Goal: Task Accomplishment & Management: Use online tool/utility

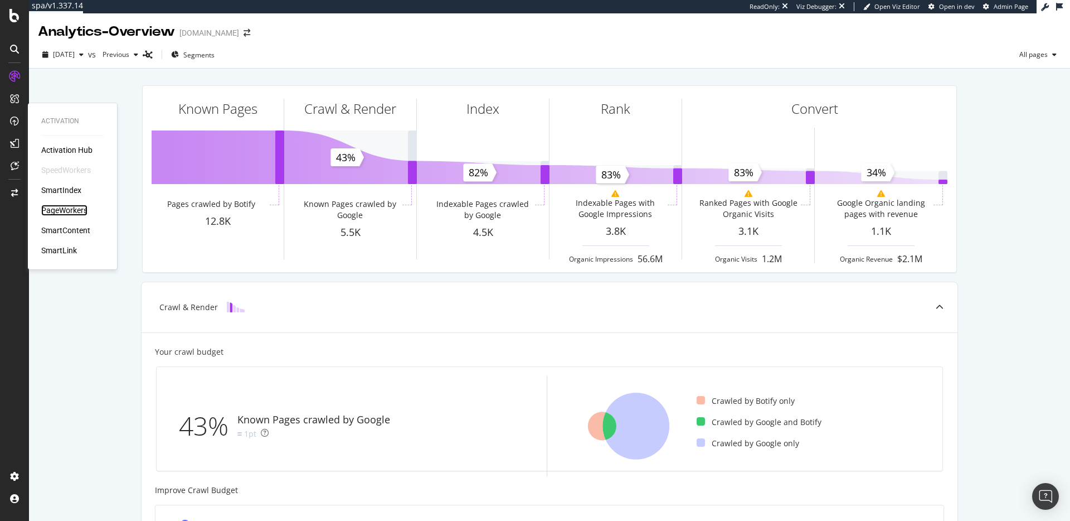
click at [84, 212] on div "PageWorkers" at bounding box center [64, 210] width 46 height 11
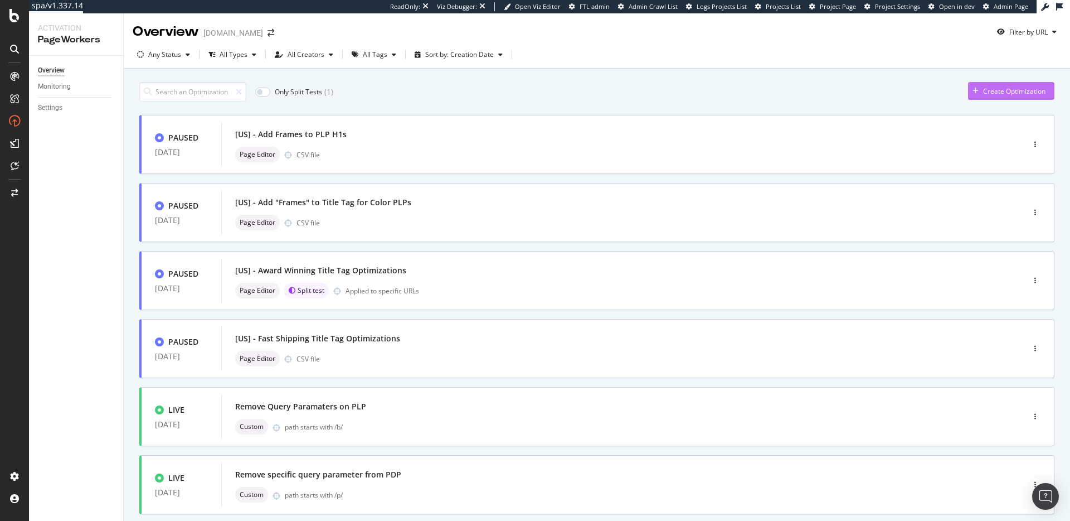
click at [983, 94] on div "Create Optimization" at bounding box center [1014, 90] width 62 height 9
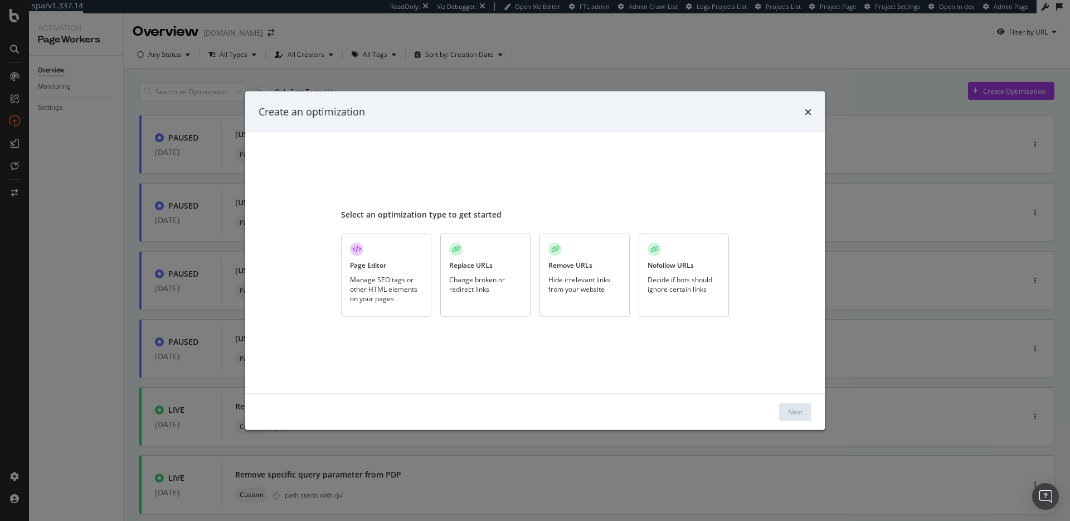
click at [390, 273] on div "Page Editor Manage SEO tags or other HTML elements on your pages" at bounding box center [386, 275] width 90 height 83
click at [799, 415] on div "Next" at bounding box center [795, 411] width 14 height 9
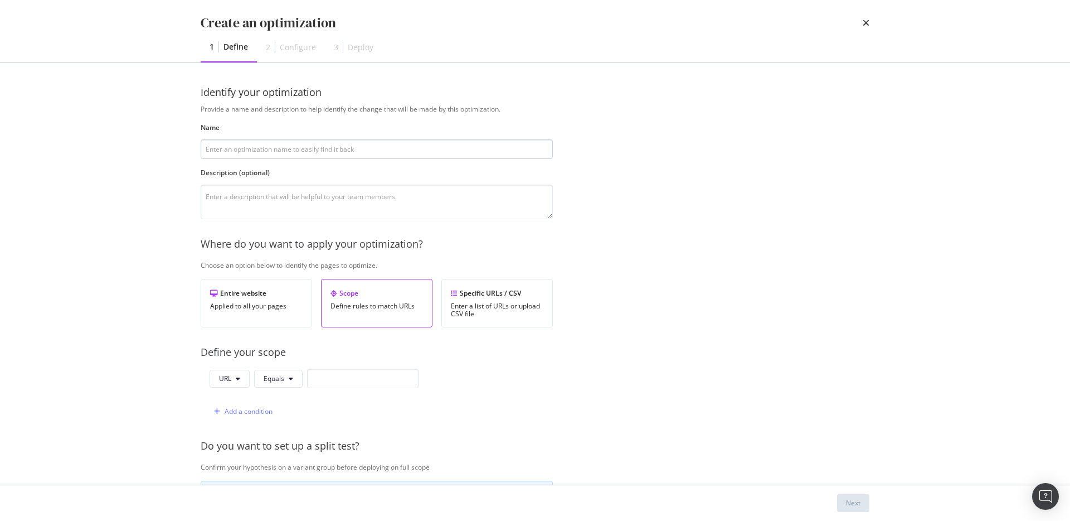
click at [405, 148] on input "modal" at bounding box center [377, 149] width 352 height 20
drag, startPoint x: 300, startPoint y: 151, endPoint x: 273, endPoint y: 148, distance: 27.4
click at [273, 148] on input "US - Face Shape PLP and Blog Optimizations" at bounding box center [377, 149] width 352 height 20
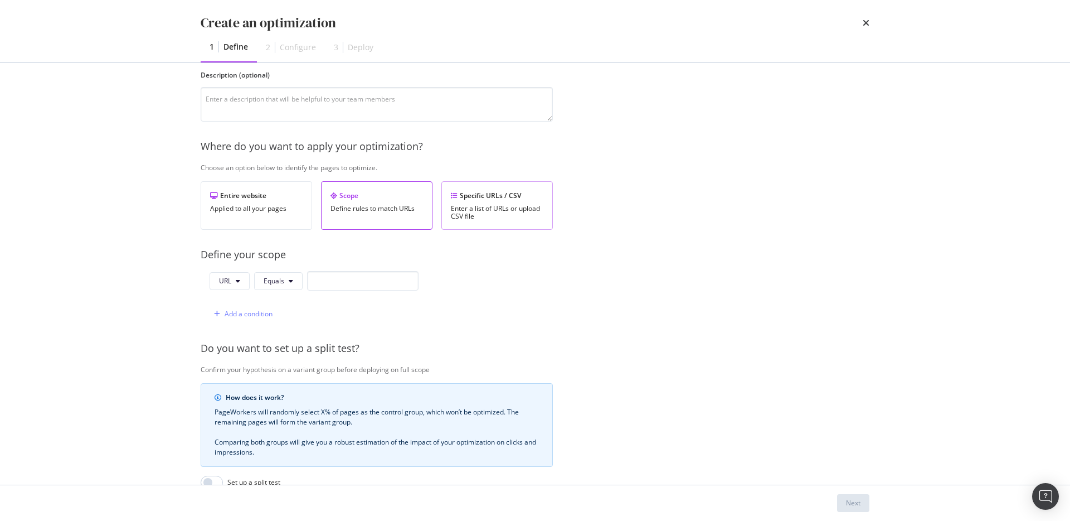
type input "US - Face Shape PLP Optimizations"
click at [497, 198] on div "Specific URLs / CSV" at bounding box center [497, 195] width 93 height 9
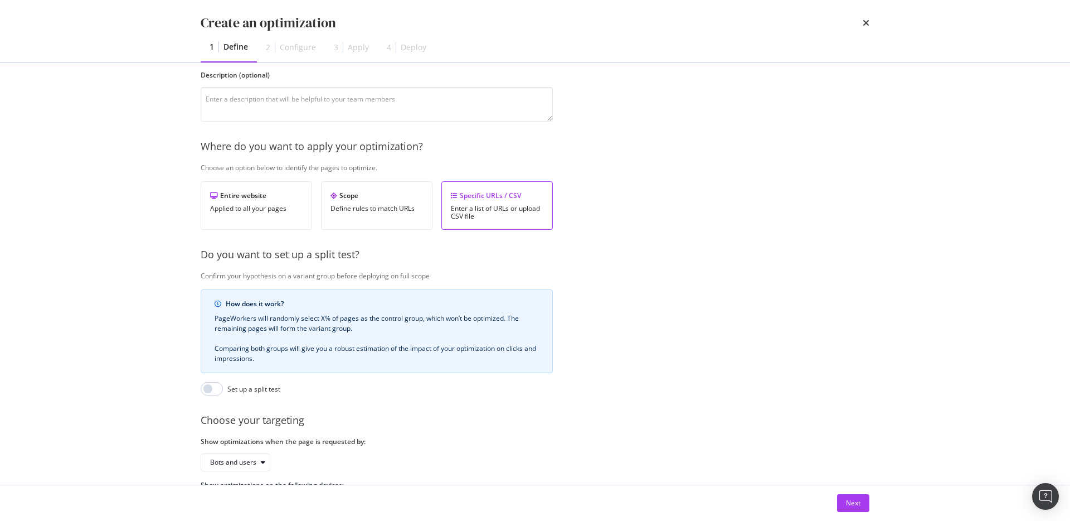
scroll to position [158, 0]
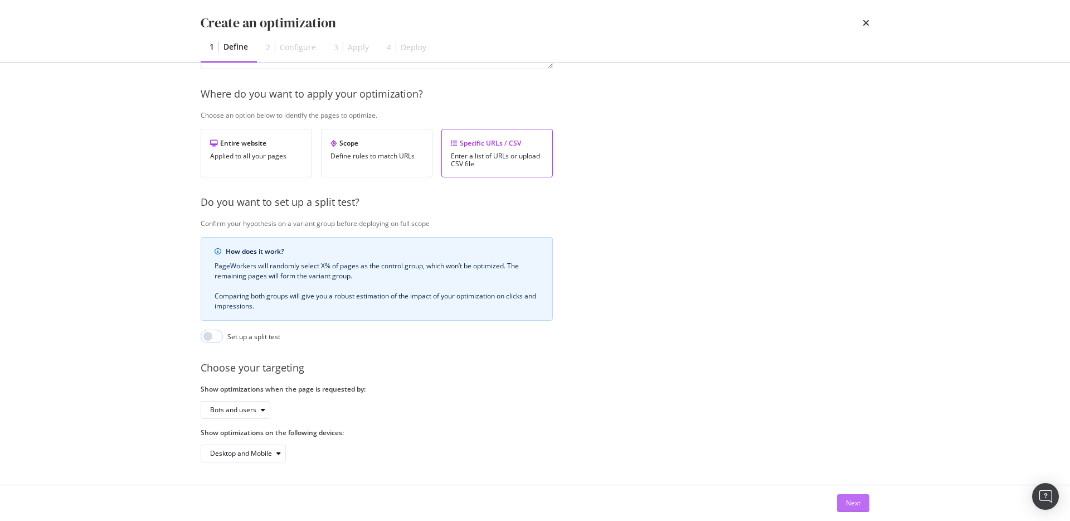
click at [855, 506] on div "Next" at bounding box center [853, 502] width 14 height 9
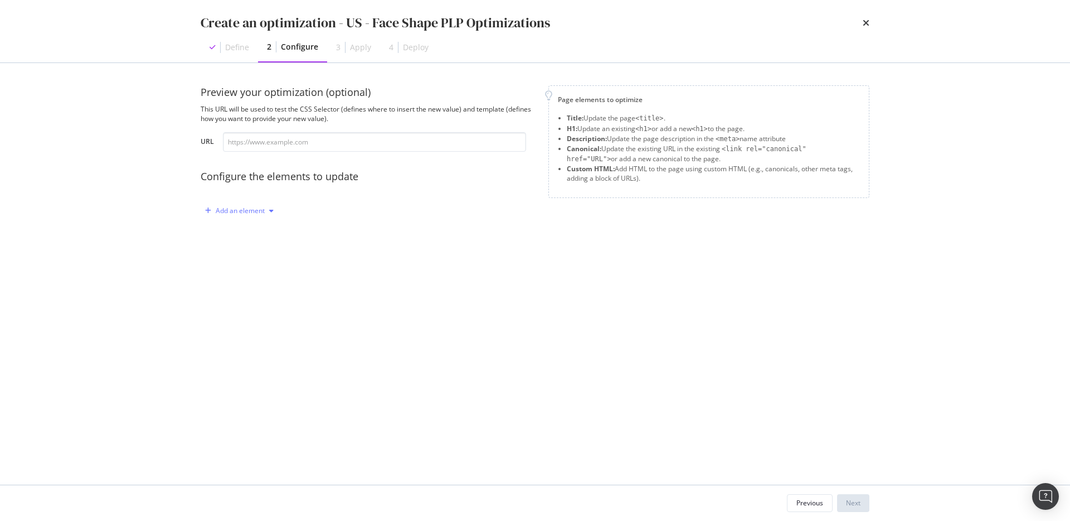
click at [268, 209] on div "modal" at bounding box center [271, 210] width 13 height 7
click at [248, 234] on div "Title" at bounding box center [245, 232] width 75 height 14
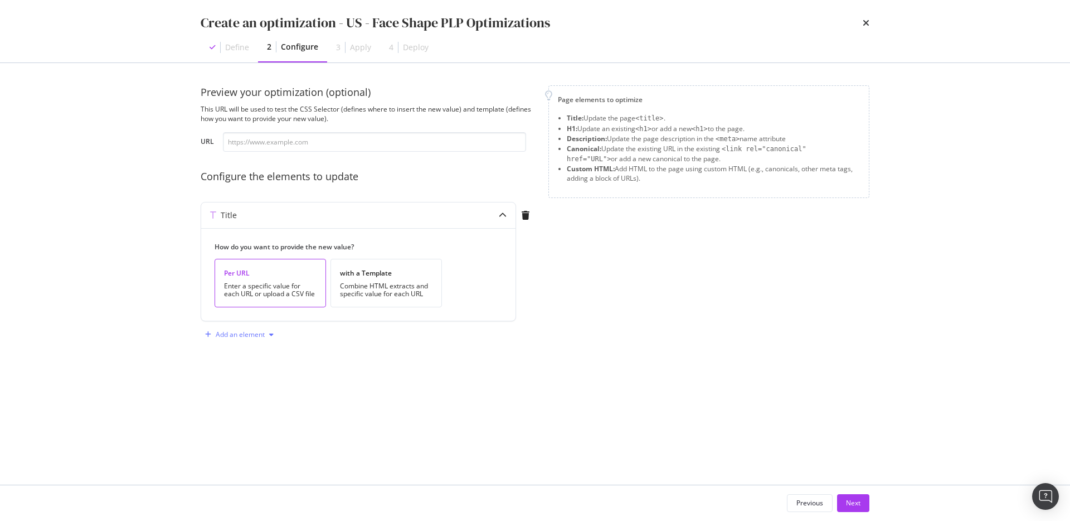
click at [247, 332] on div "Add an element" at bounding box center [240, 334] width 49 height 7
click at [244, 357] on div "H1" at bounding box center [245, 355] width 75 height 14
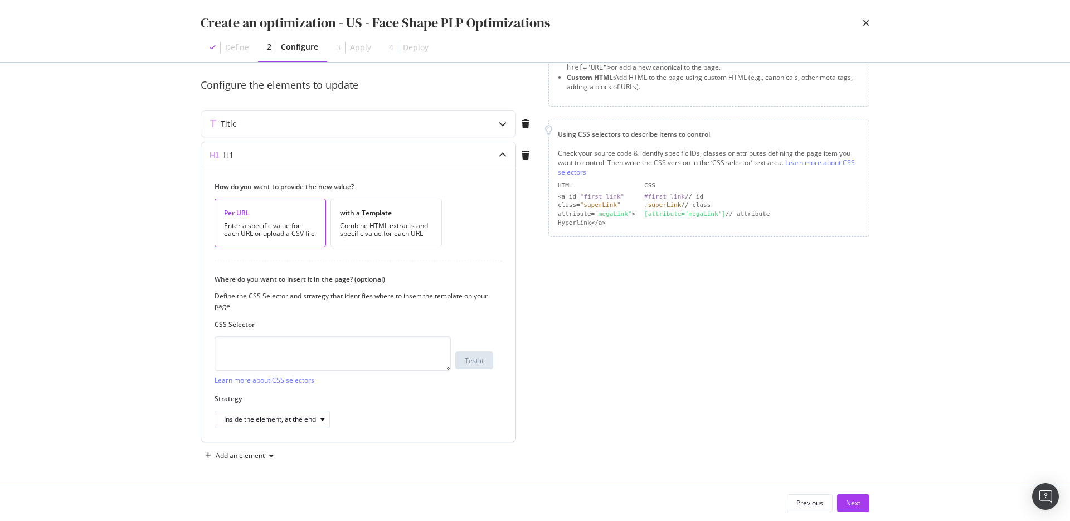
scroll to position [94, 0]
click at [254, 456] on div "Add an element" at bounding box center [240, 453] width 49 height 7
click at [263, 395] on div "Description" at bounding box center [248, 395] width 36 height 9
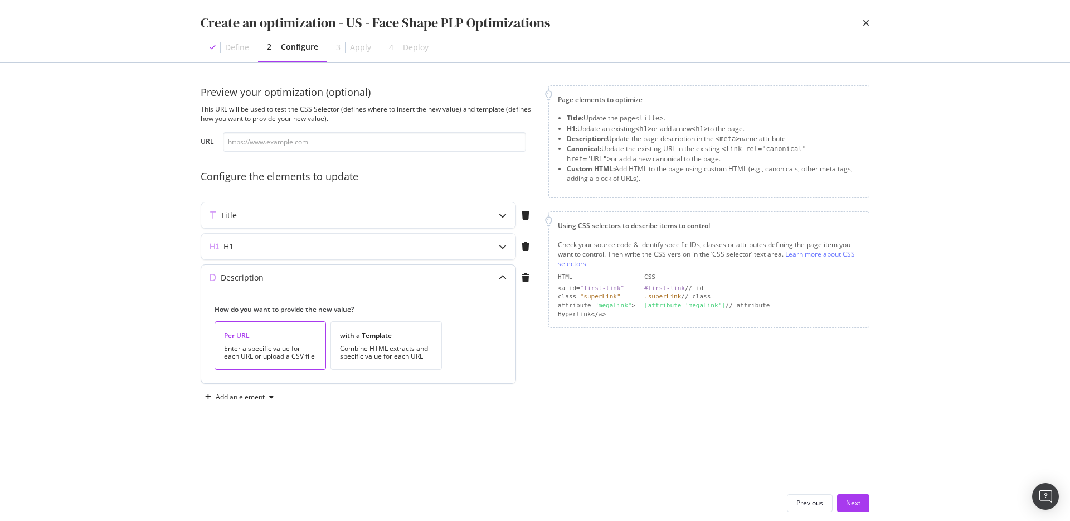
scroll to position [0, 0]
click at [280, 248] on div "H1" at bounding box center [336, 246] width 270 height 11
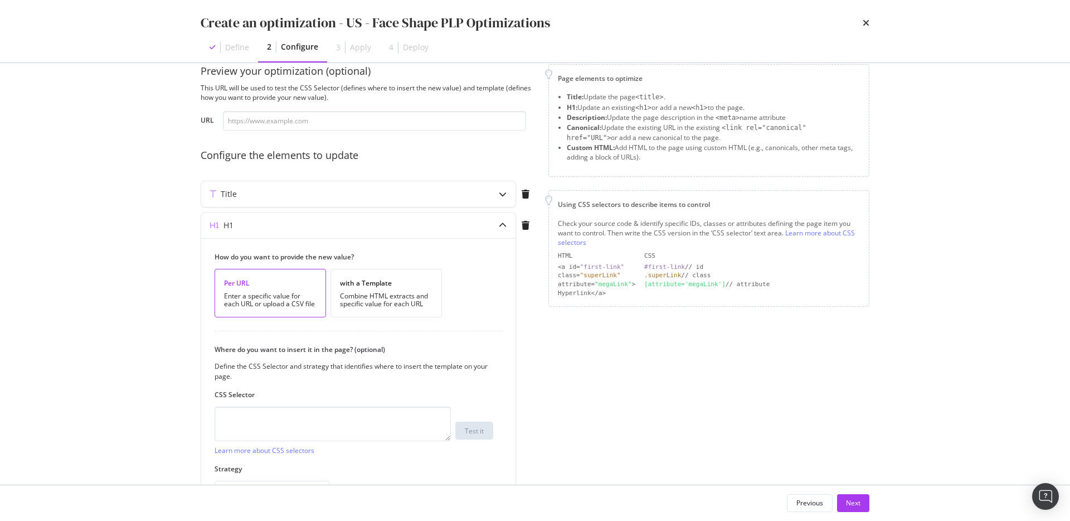
scroll to position [40, 0]
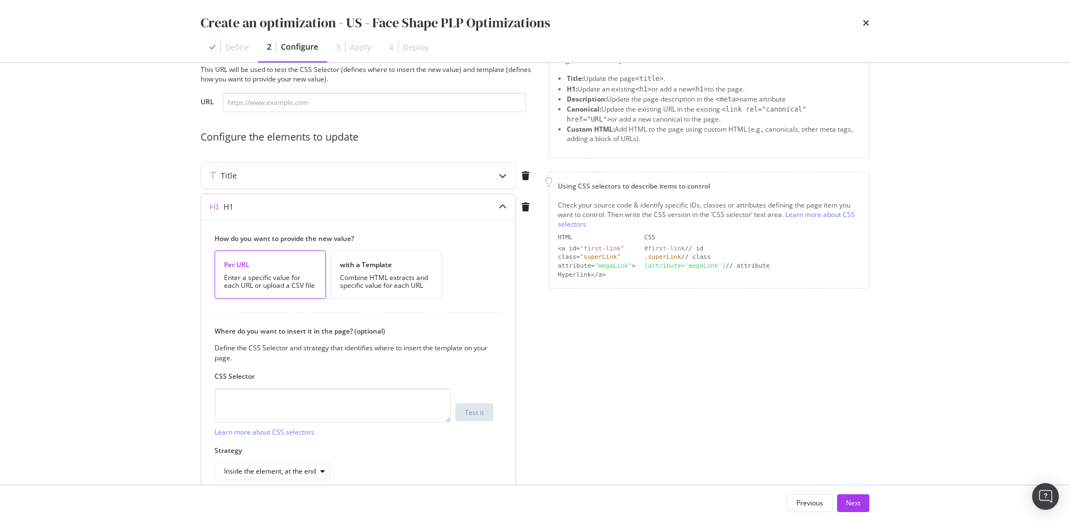
click at [327, 211] on div "H1" at bounding box center [336, 206] width 270 height 11
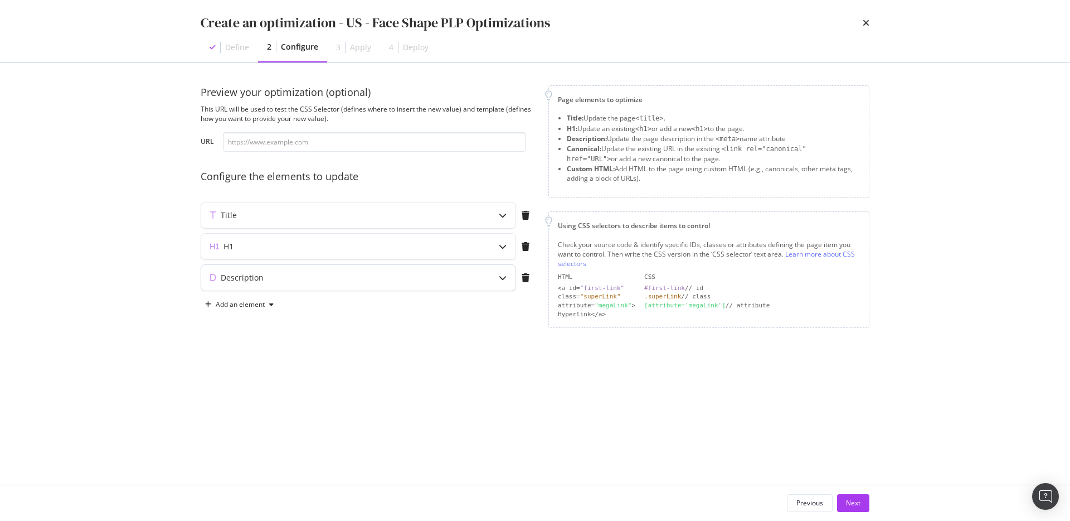
click at [273, 278] on div "Description" at bounding box center [336, 277] width 270 height 11
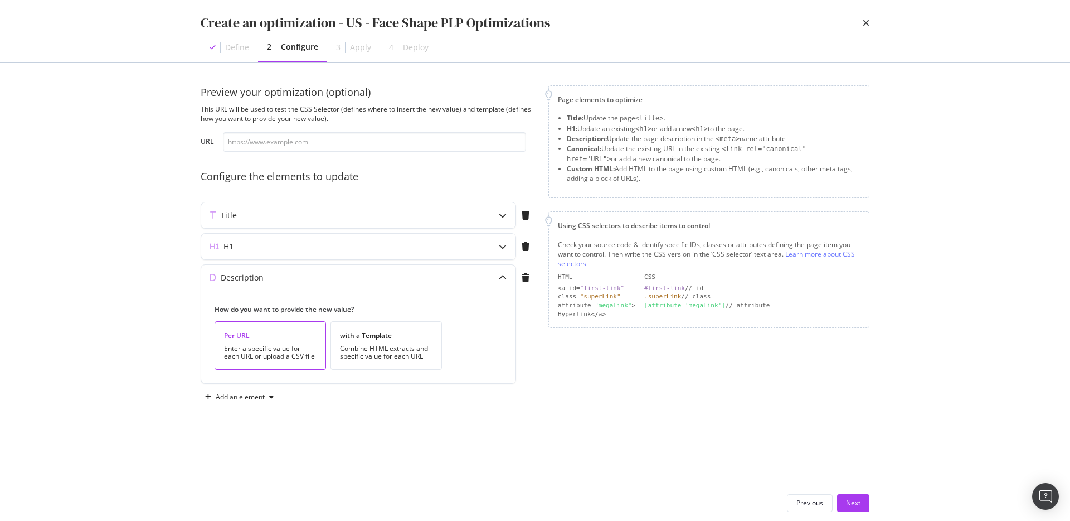
click at [168, 305] on div "Create an optimization - US - Face Shape PLP Optimizations Define 2 Configure 3…" at bounding box center [535, 260] width 1070 height 521
click at [618, 365] on div "Page elements to optimize Title: Update the page <title> . H1: Update an existi…" at bounding box center [709, 245] width 321 height 321
click at [866, 498] on button "Next" at bounding box center [853, 503] width 32 height 18
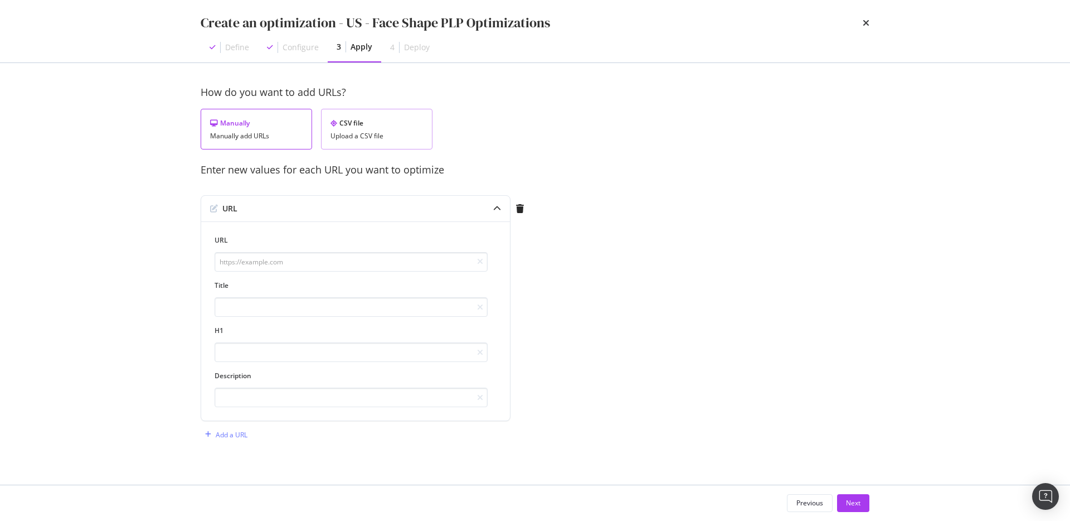
click at [394, 135] on div "Upload a CSV file" at bounding box center [377, 136] width 93 height 8
click at [399, 186] on div "Download" at bounding box center [393, 186] width 31 height 9
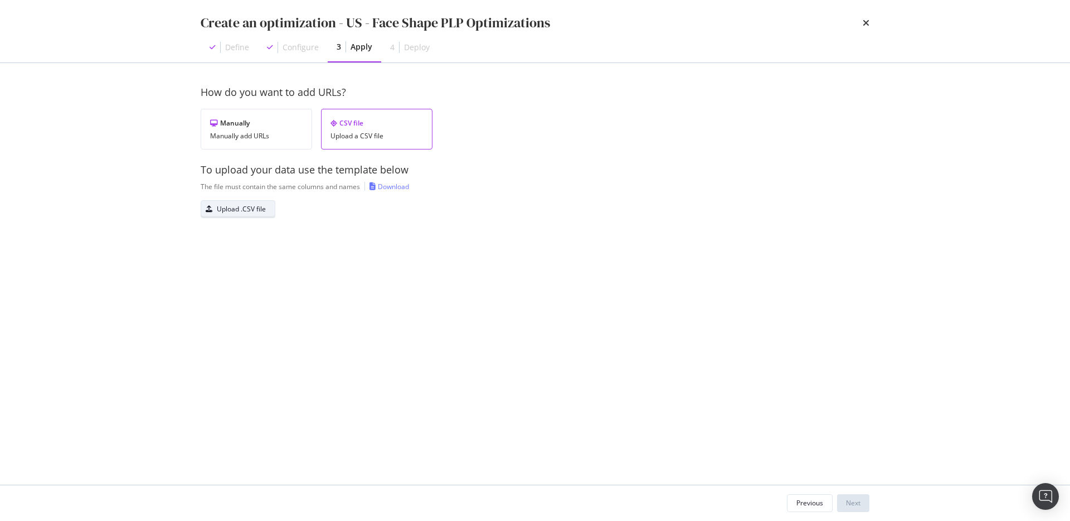
click at [248, 202] on div "Upload .CSV file" at bounding box center [233, 209] width 65 height 16
click at [853, 510] on div "Next" at bounding box center [853, 502] width 14 height 17
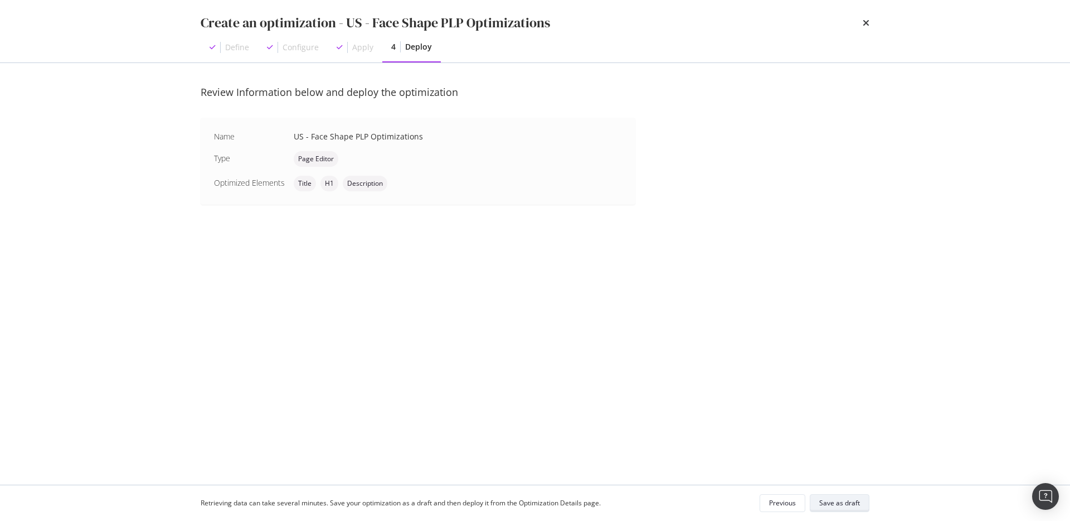
click at [833, 499] on div "Save as draft" at bounding box center [839, 502] width 41 height 9
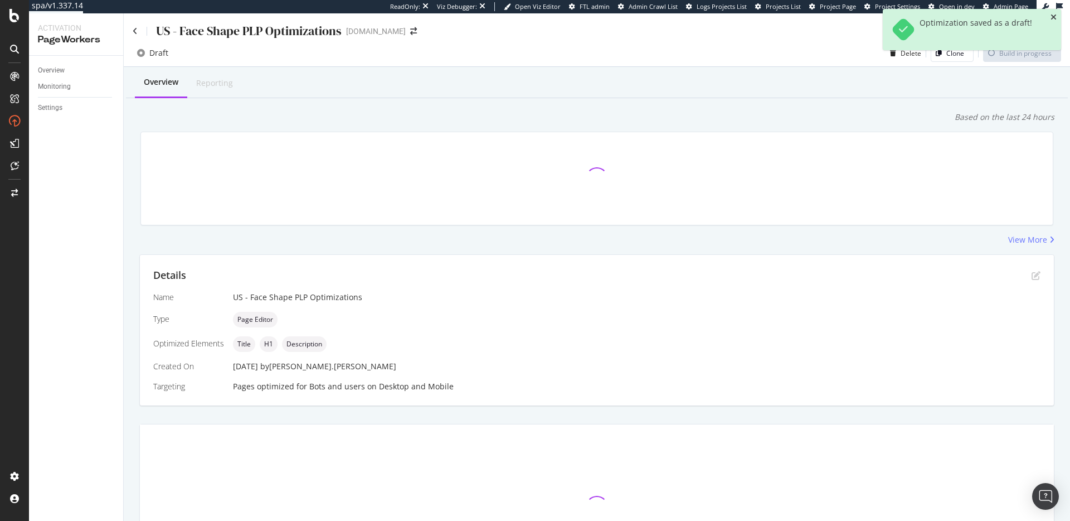
click at [1054, 18] on icon "close toast" at bounding box center [1054, 17] width 6 height 8
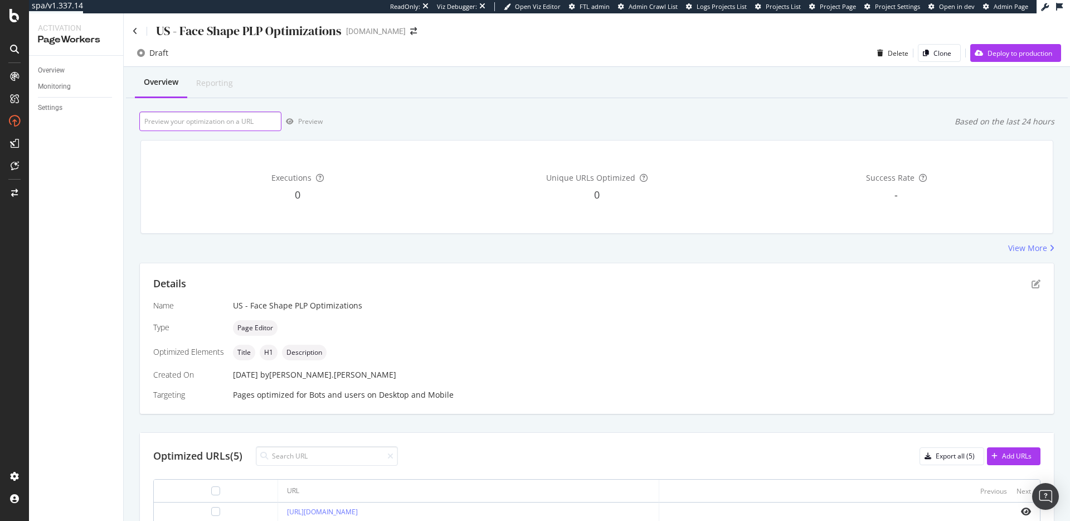
click at [214, 123] on input "url" at bounding box center [210, 121] width 142 height 20
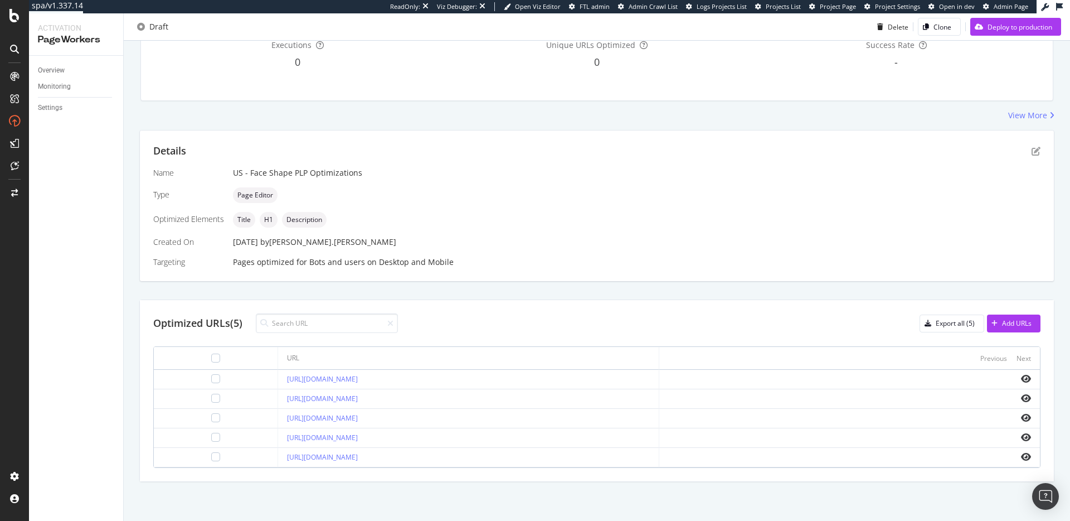
click at [443, 378] on div "https://www.zennioptical.com/b/glasses-for-diamond-face" at bounding box center [468, 379] width 362 height 10
click at [442, 379] on div "https://www.zennioptical.com/b/glasses-for-diamond-face" at bounding box center [468, 379] width 362 height 10
copy tr "https://www.zennioptical.com/b/glasses-for-diamond-face"
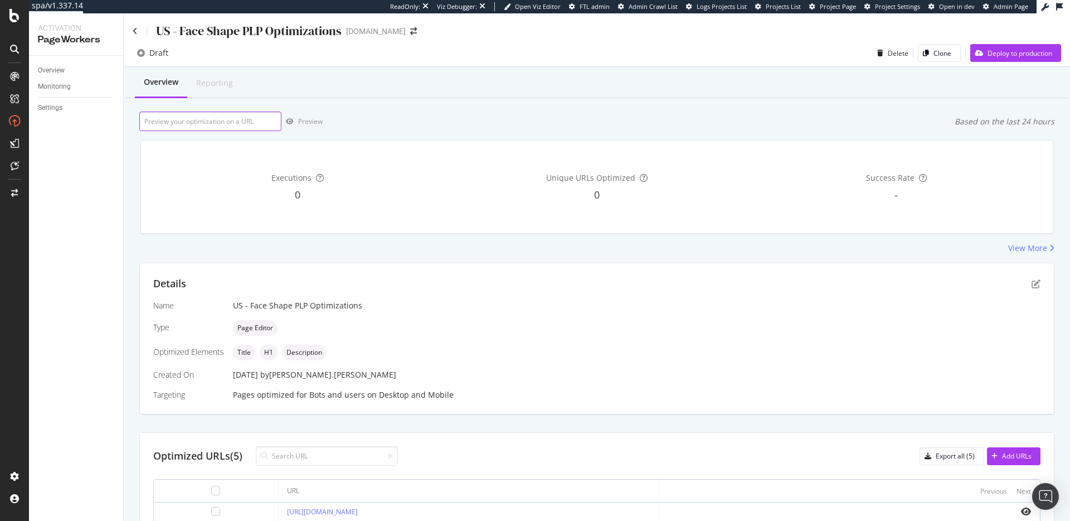
click at [230, 125] on input "url" at bounding box center [210, 121] width 142 height 20
paste input "https://www.zennioptical.com/b/glasses-for-diamond-face"
click at [313, 121] on div "Preview" at bounding box center [310, 121] width 25 height 9
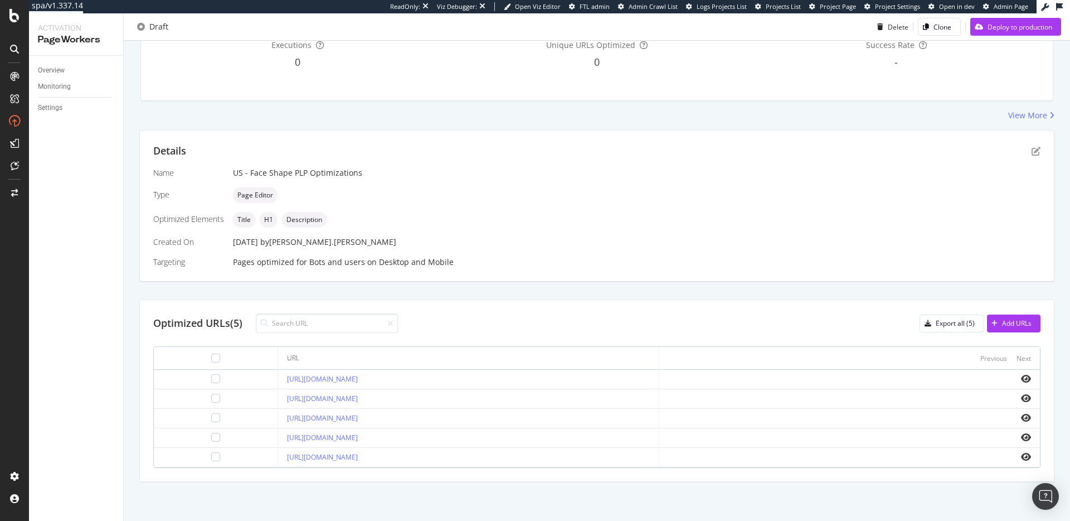
click at [433, 401] on div "https://www.zennioptical.com/b/glasses-for-heart-face" at bounding box center [468, 399] width 362 height 10
copy tr "https://www.zennioptical.com/b/glasses-for-heart-face"
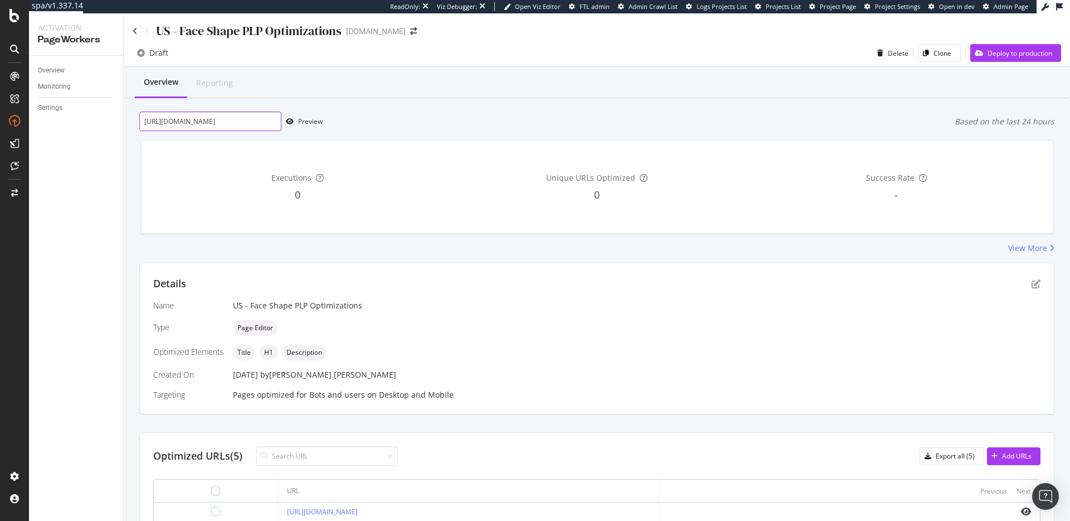
click at [218, 119] on input "https://www.zennioptical.com/b/glasses-for-diamond-face" at bounding box center [210, 121] width 142 height 20
paste input "heart"
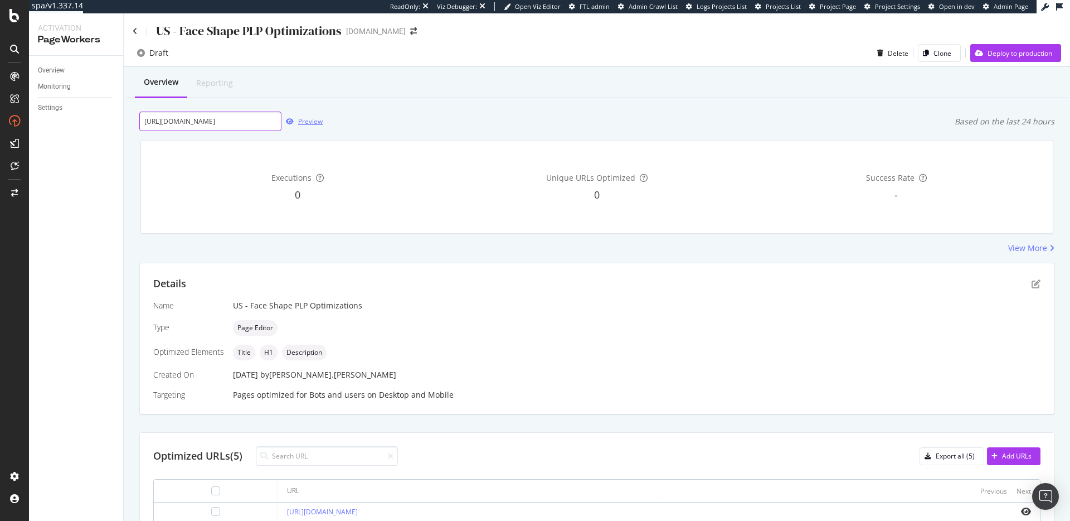
type input "https://www.zennioptical.com/b/glasses-for-heart-face"
click at [305, 120] on div "Preview" at bounding box center [310, 121] width 25 height 9
click at [934, 57] on div "Clone" at bounding box center [943, 53] width 18 height 9
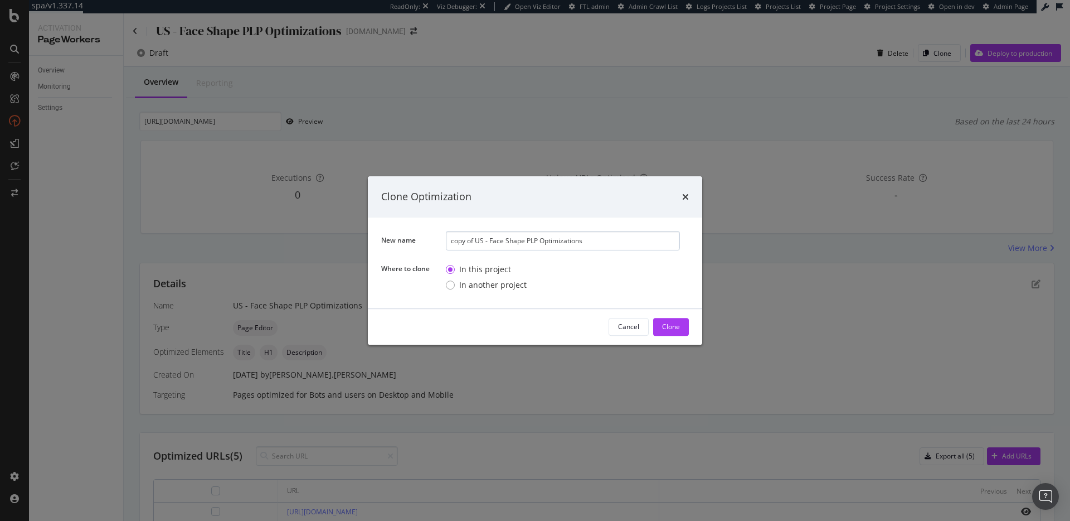
click at [474, 247] on input "copy of US - Face Shape PLP Optimizations" at bounding box center [563, 241] width 234 height 20
drag, startPoint x: 476, startPoint y: 242, endPoint x: 414, endPoint y: 235, distance: 62.8
click at [0, 0] on div "New name copy of US - Face Shape PLP Optimizations" at bounding box center [0, 0] width 0 height 0
click at [510, 240] on input "US - Face Shape PLP Optimizations" at bounding box center [563, 241] width 234 height 20
drag, startPoint x: 514, startPoint y: 240, endPoint x: 502, endPoint y: 239, distance: 11.8
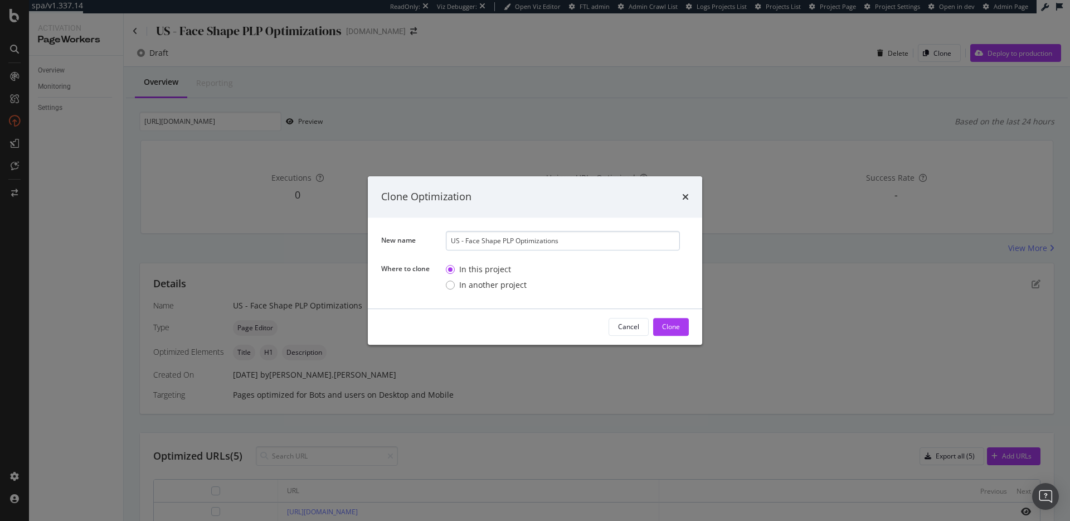
click at [502, 239] on input "US - Face Shape PLP Optimizations" at bounding box center [563, 241] width 234 height 20
type input "US - Face Shape Blog Optimizations"
click at [678, 326] on div "Clone" at bounding box center [671, 326] width 18 height 9
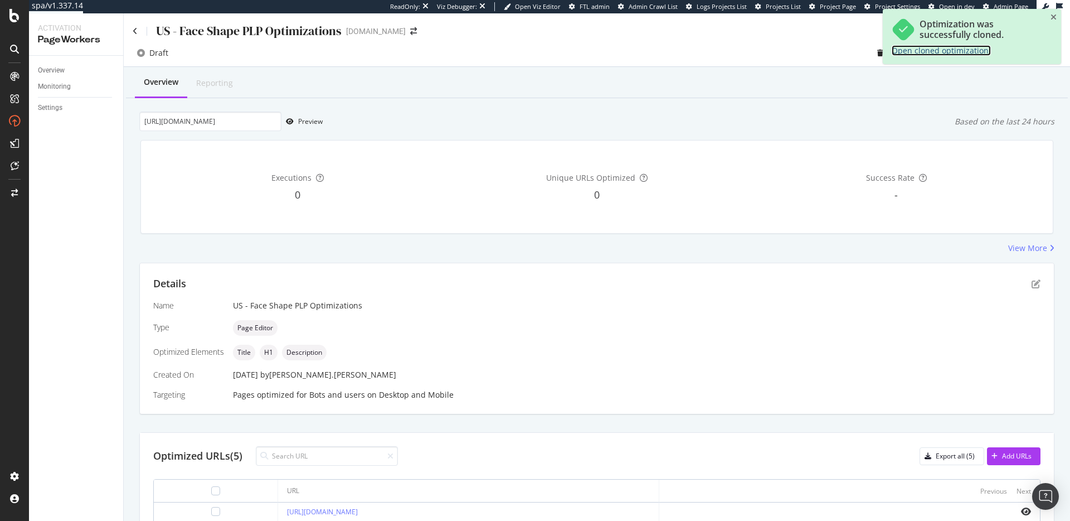
click at [928, 50] on link "Open cloned optimization." at bounding box center [941, 50] width 99 height 11
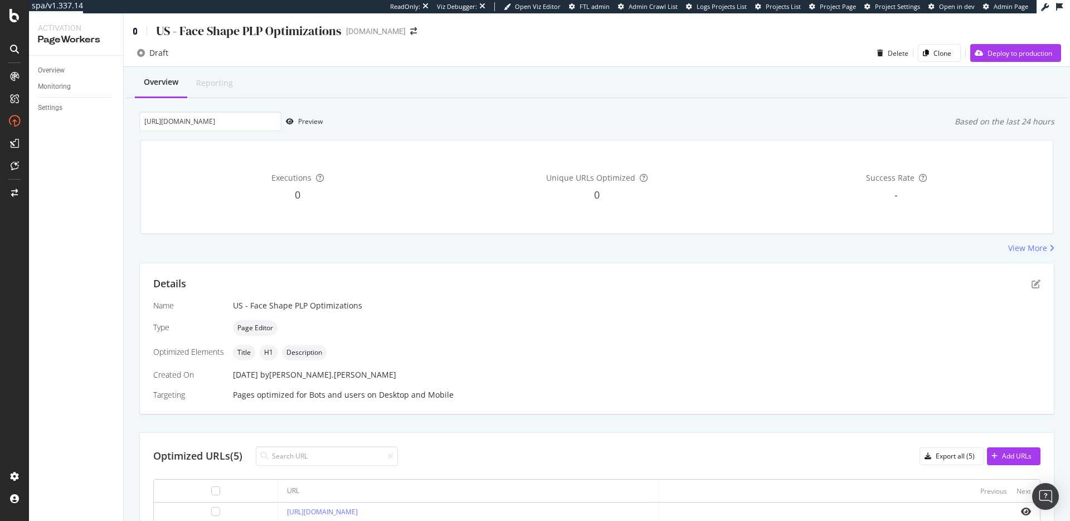
click at [137, 33] on icon at bounding box center [135, 31] width 5 height 8
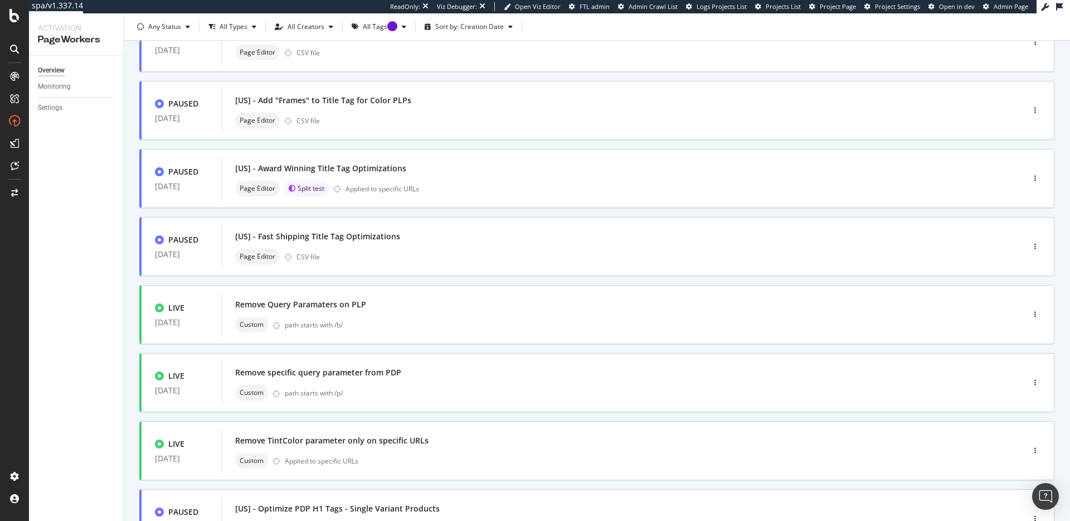
scroll to position [337, 0]
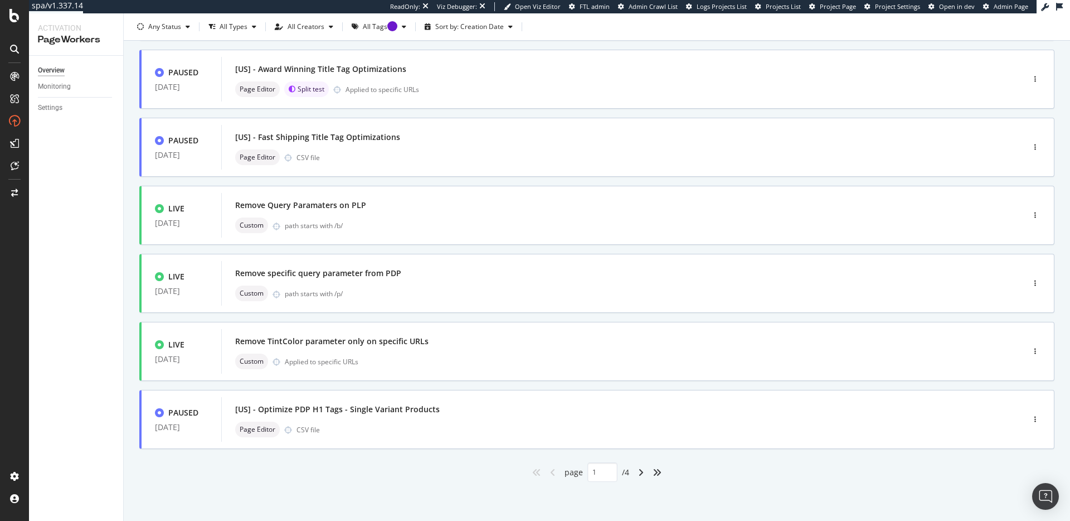
click at [634, 469] on div "angle-right" at bounding box center [641, 472] width 14 height 18
click at [638, 475] on icon "angle-right" at bounding box center [641, 472] width 6 height 9
type input "2"
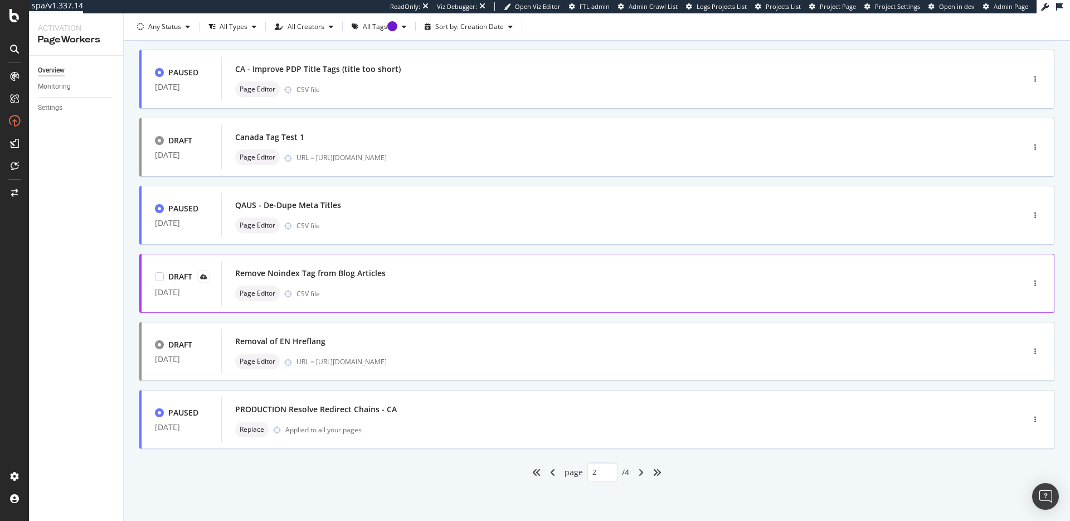
click at [559, 286] on div "Page Editor CSV file" at bounding box center [605, 293] width 741 height 16
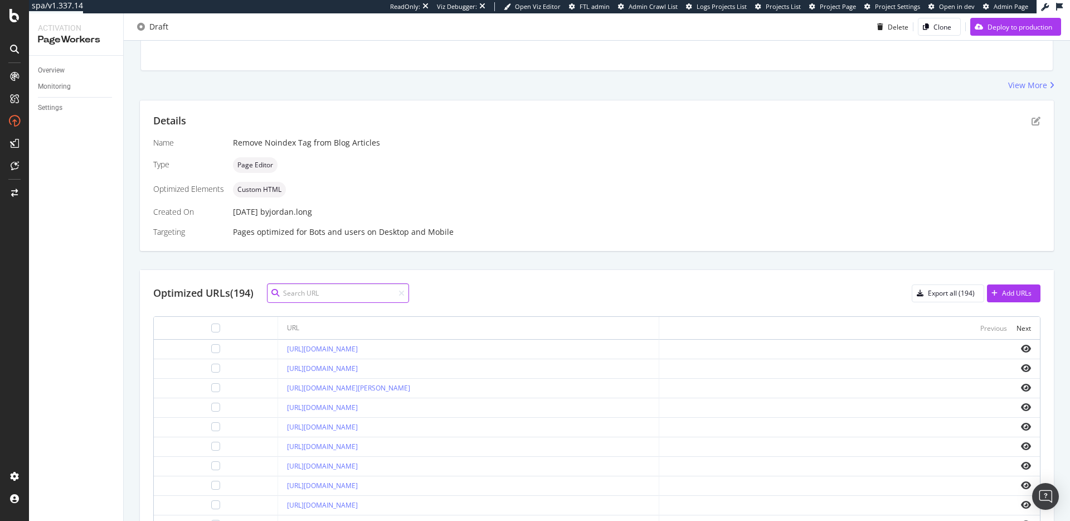
scroll to position [278, 0]
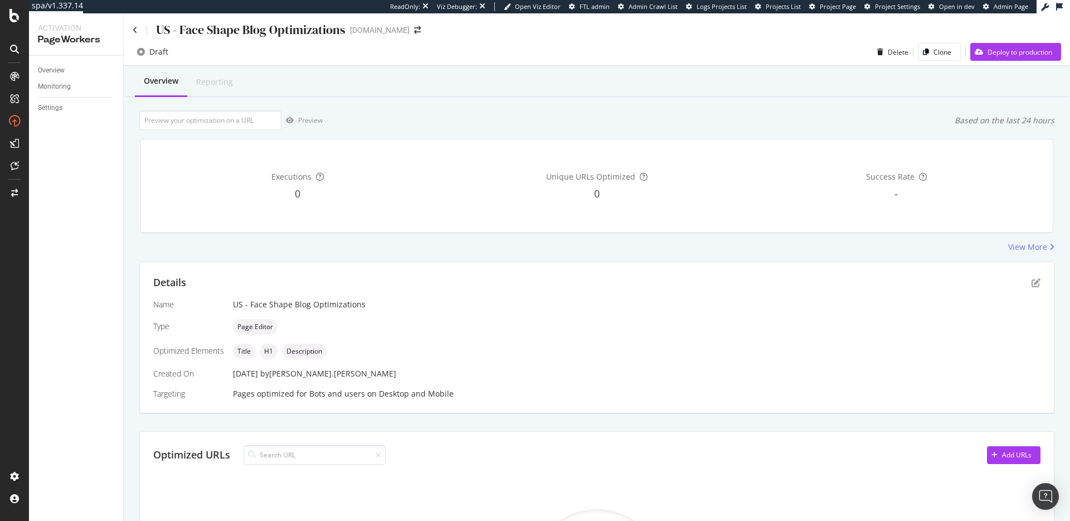
scroll to position [15, 0]
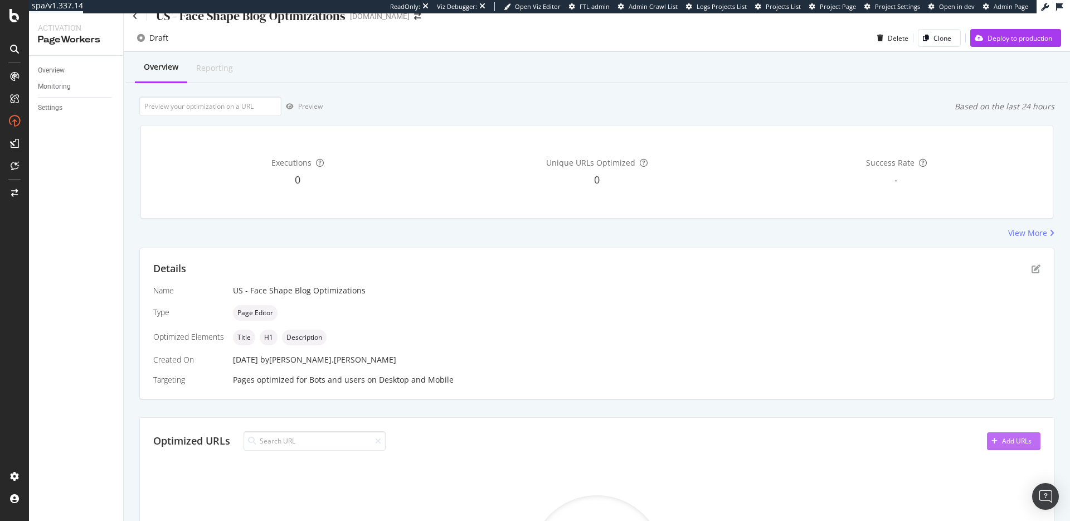
click at [1000, 434] on div "Add URLs" at bounding box center [1009, 441] width 45 height 17
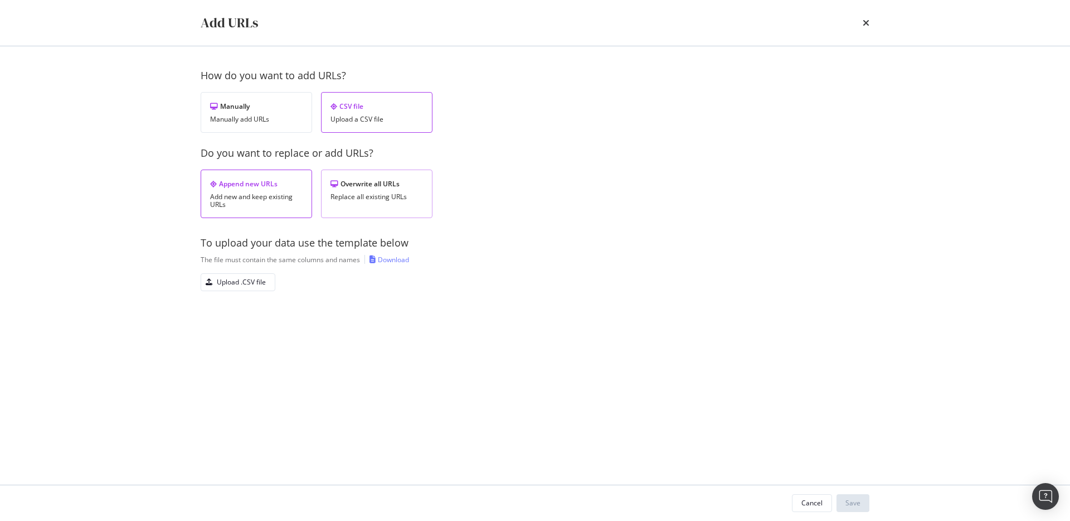
click at [352, 195] on div "Replace all existing URLs" at bounding box center [377, 197] width 93 height 8
click at [396, 259] on div "Download" at bounding box center [393, 259] width 31 height 9
click at [250, 278] on div "Upload .CSV file" at bounding box center [241, 281] width 49 height 9
click at [844, 500] on button "Save" at bounding box center [853, 503] width 33 height 18
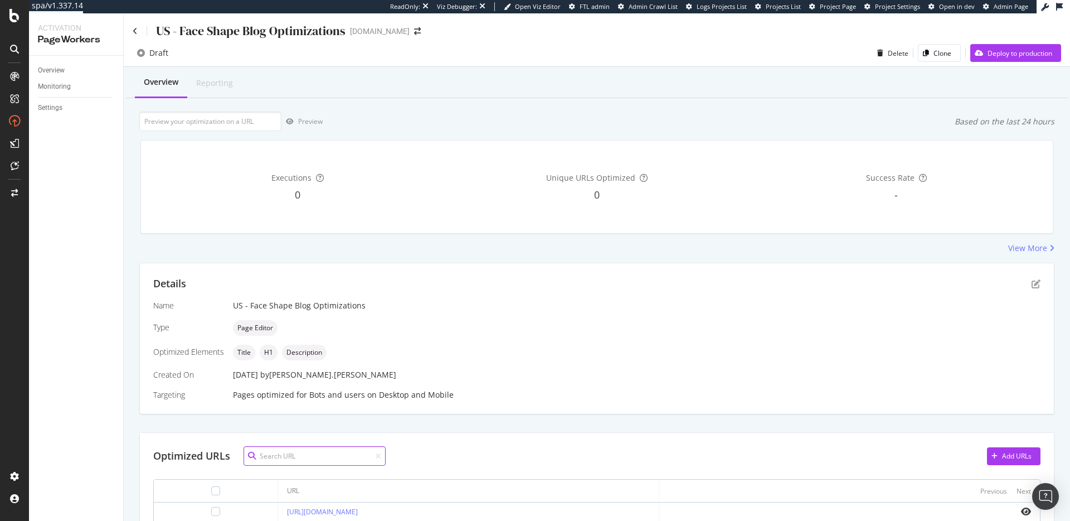
scroll to position [133, 0]
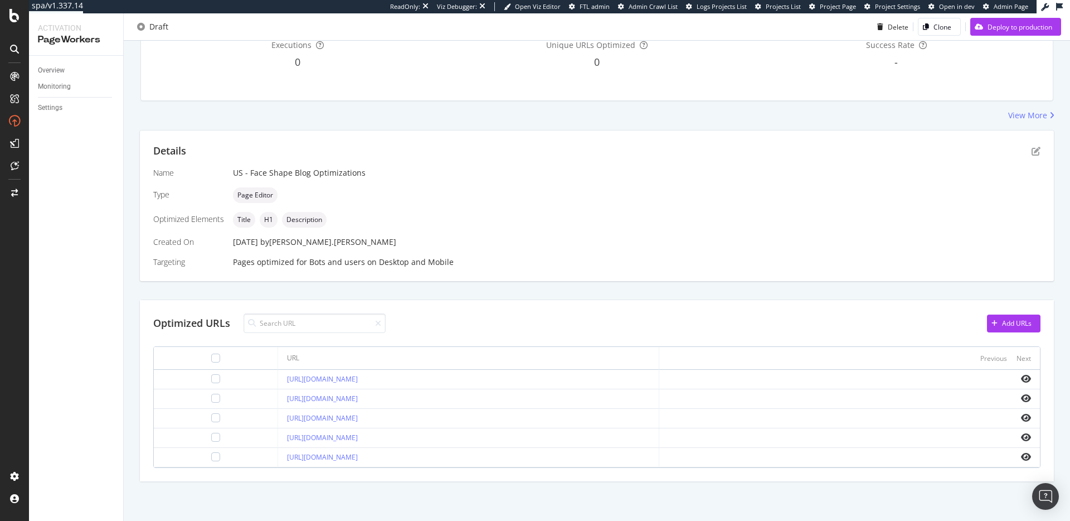
click at [526, 374] on div "https://www.zennioptical.com/blog/choosing-glasses-for-diamond-face-shapes/" at bounding box center [468, 379] width 362 height 10
click at [524, 378] on div "https://www.zennioptical.com/blog/choosing-glasses-for-diamond-face-shapes/" at bounding box center [468, 379] width 362 height 10
copy tr "https://www.zennioptical.com/blog/choosing-glasses-for-diamond-face-shapes/"
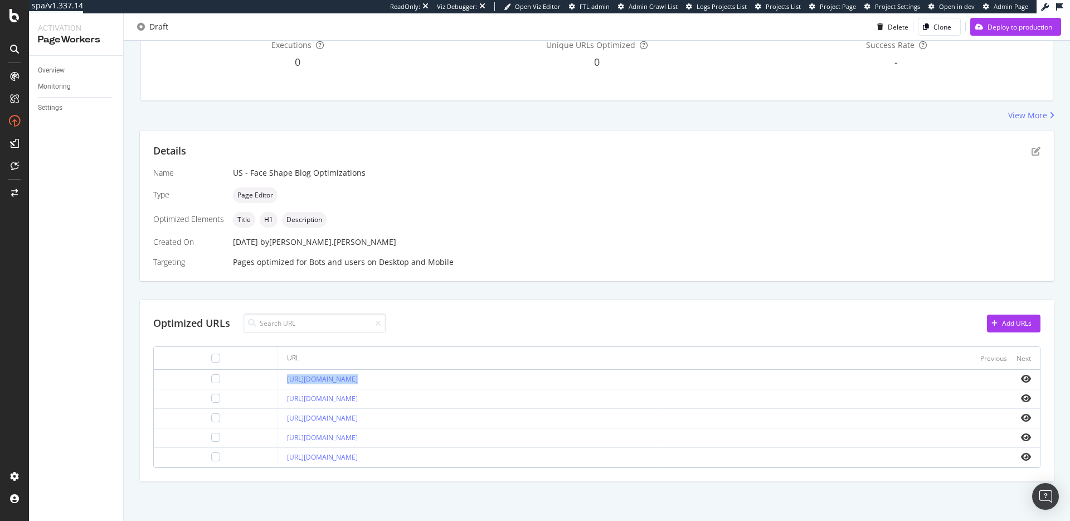
scroll to position [0, 0]
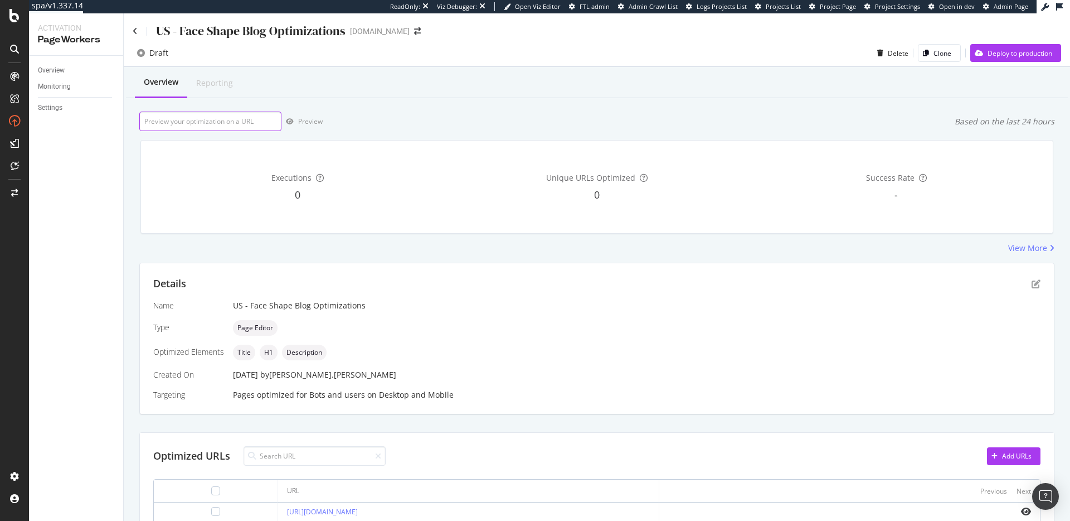
click at [252, 120] on input "url" at bounding box center [210, 121] width 142 height 20
paste input "https://www.zennioptical.com/blog/choosing-glasses-for-diamond-face-shapes/"
click at [304, 122] on div "Preview" at bounding box center [310, 121] width 25 height 9
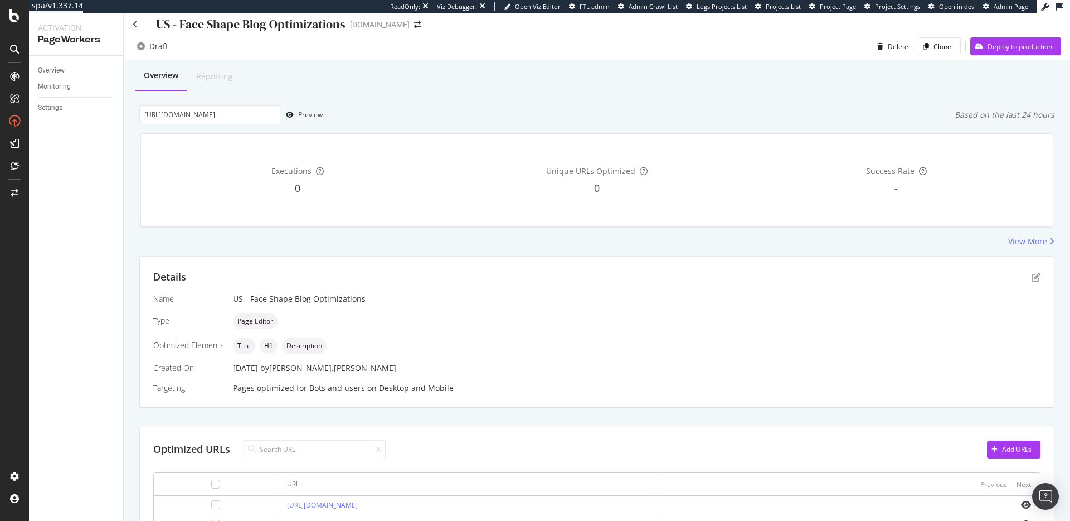
scroll to position [133, 0]
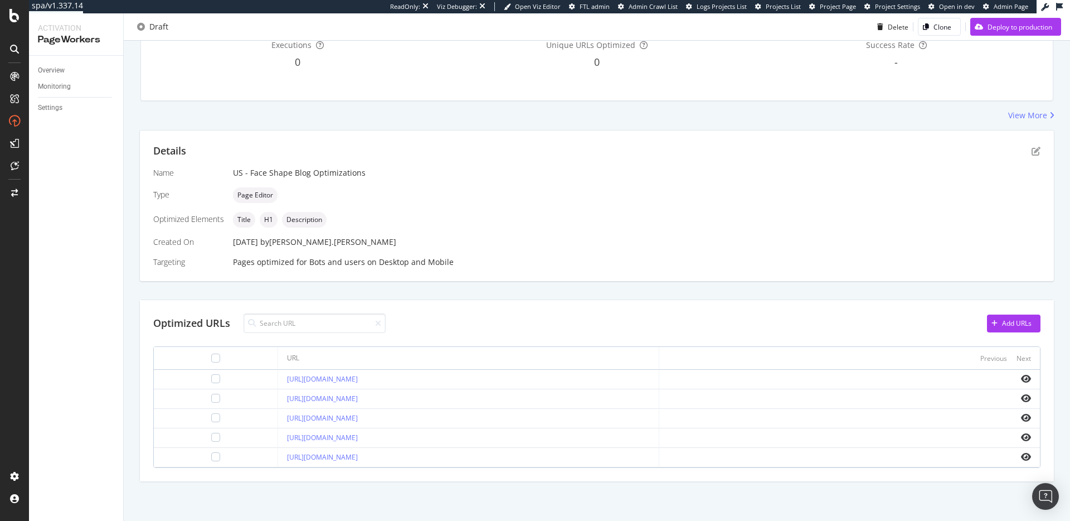
click at [457, 394] on div "https://www.zennioptical.com/blog/glasses-for-square-faces/" at bounding box center [468, 399] width 362 height 10
copy tr "https://www.zennioptical.com/blog/glasses-for-square-faces/"
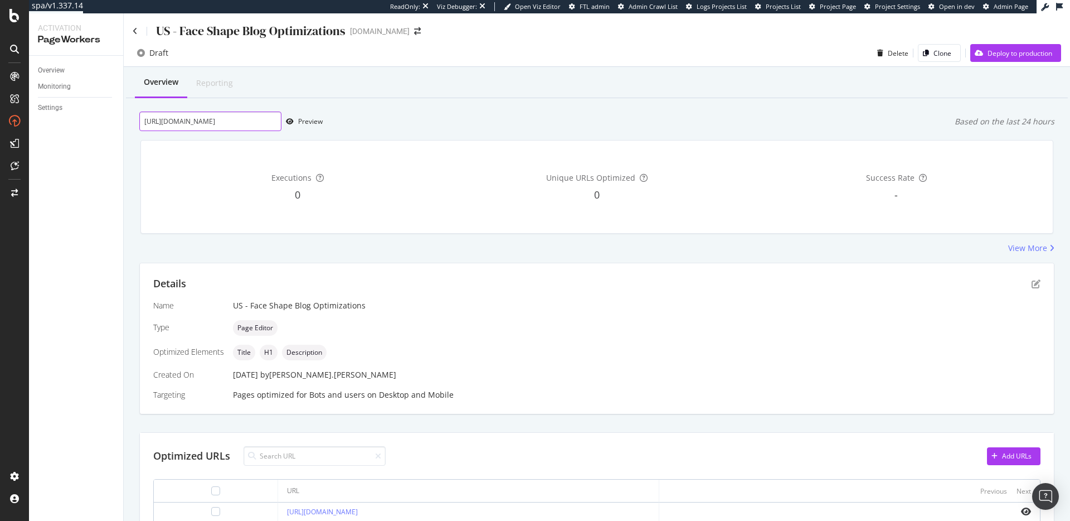
click at [231, 116] on input "https://www.zennioptical.com/blog/choosing-glasses-for-diamond-face-shapes/" at bounding box center [210, 121] width 142 height 20
paste input "glasses-for-square-fac"
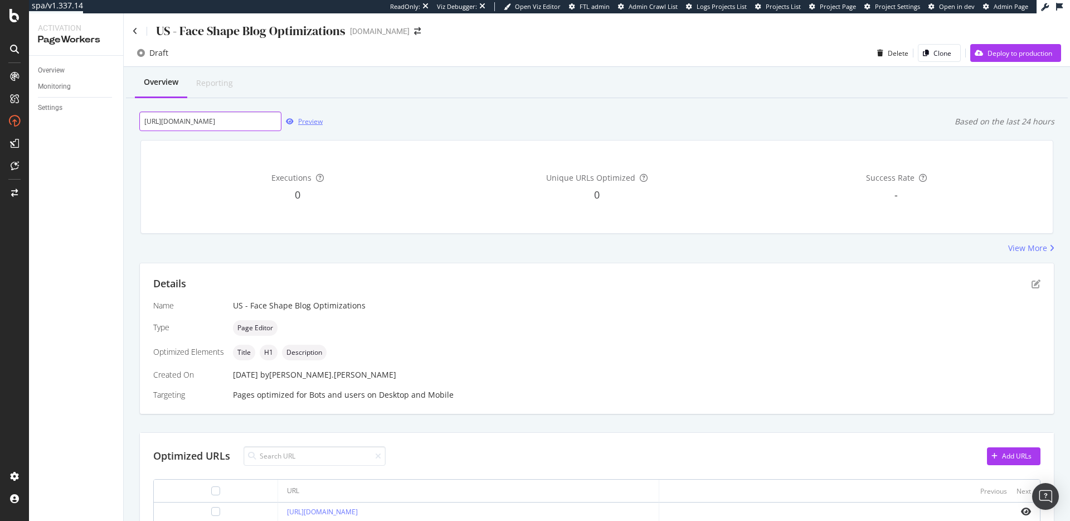
type input "https://www.zennioptical.com/blog/glasses-for-square-faces/"
click at [305, 115] on div "Preview" at bounding box center [302, 121] width 41 height 17
click at [893, 95] on div "Overview Reporting" at bounding box center [597, 83] width 942 height 30
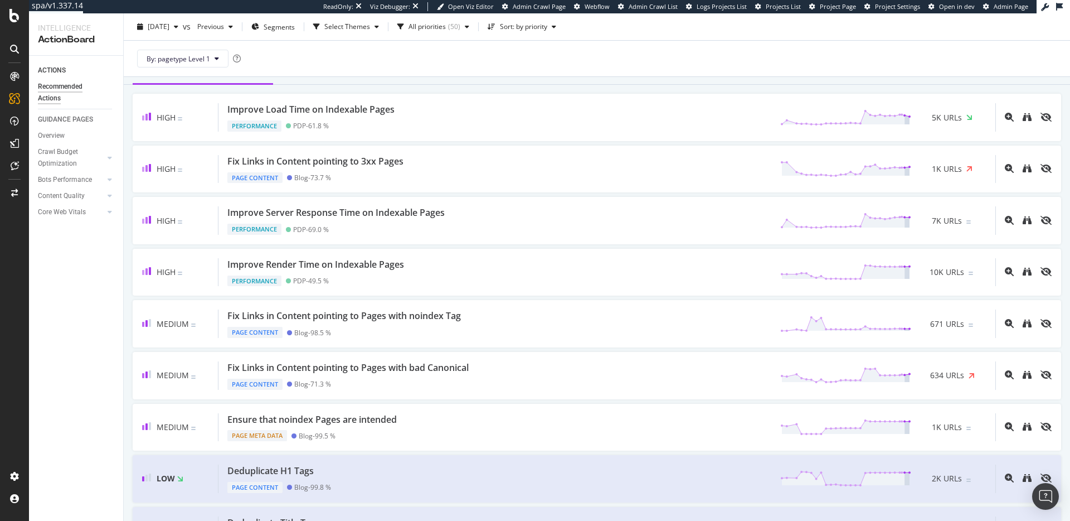
scroll to position [57, 0]
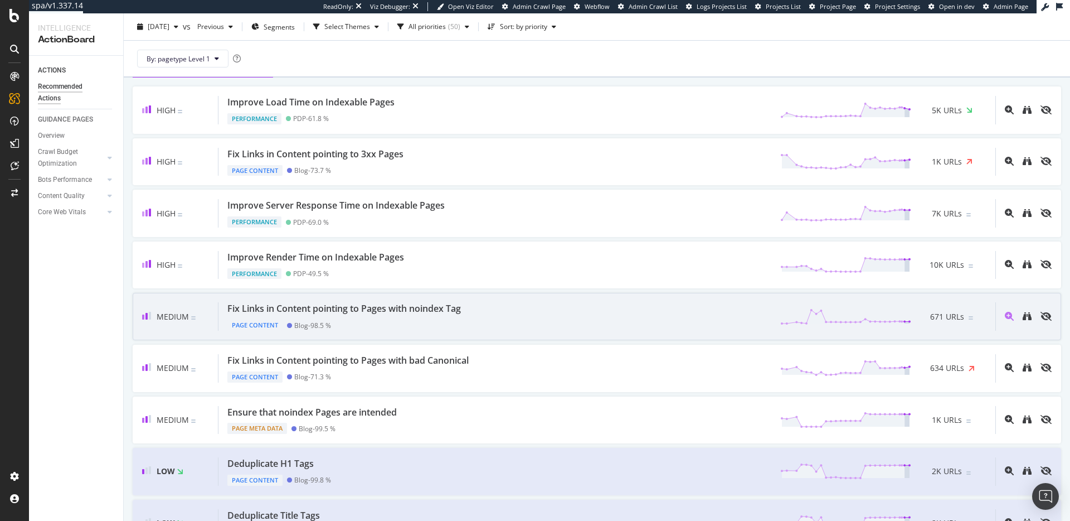
click at [405, 307] on div "Fix Links in Content pointing to Pages with noindex Tag" at bounding box center [344, 308] width 234 height 13
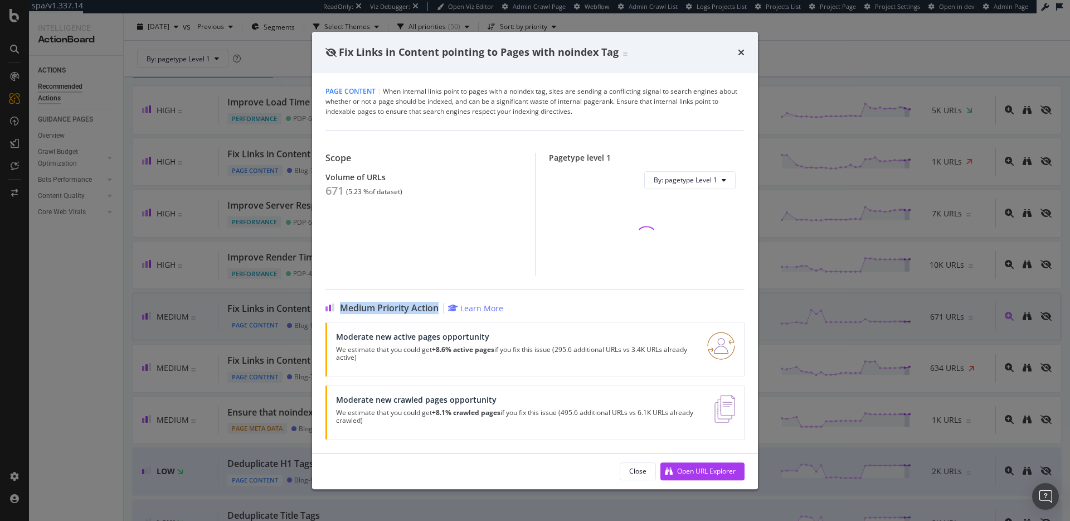
click at [405, 307] on span "Medium Priority Action" at bounding box center [389, 308] width 99 height 11
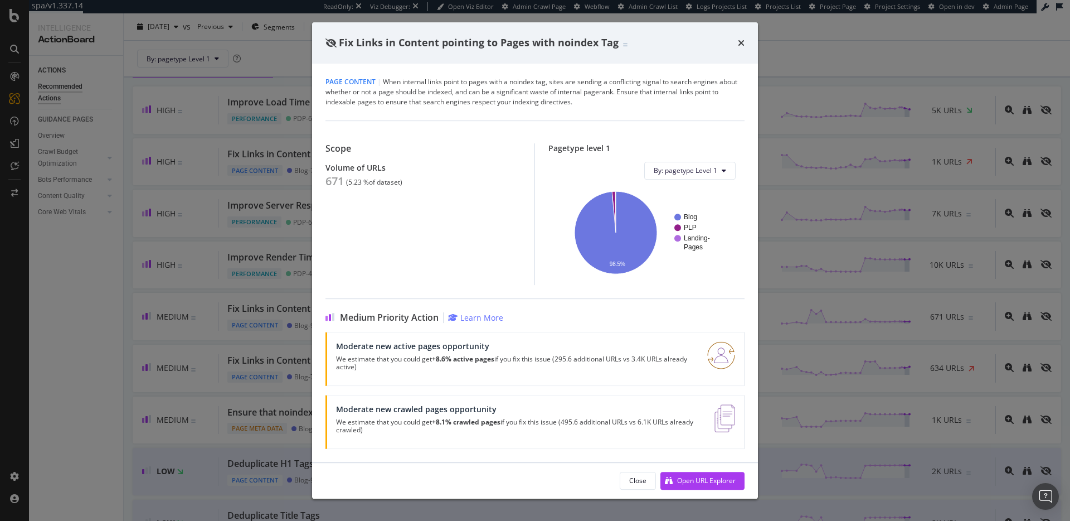
click at [583, 50] on div "Fix Links in Content pointing to Pages with noindex Tag" at bounding box center [535, 42] width 446 height 41
drag, startPoint x: 340, startPoint y: 42, endPoint x: 620, endPoint y: 46, distance: 280.4
click at [620, 46] on div "Fix Links in Content pointing to Pages with noindex Tag" at bounding box center [477, 43] width 302 height 14
copy span "Fix Links in Content pointing to Pages with noindex Tag"
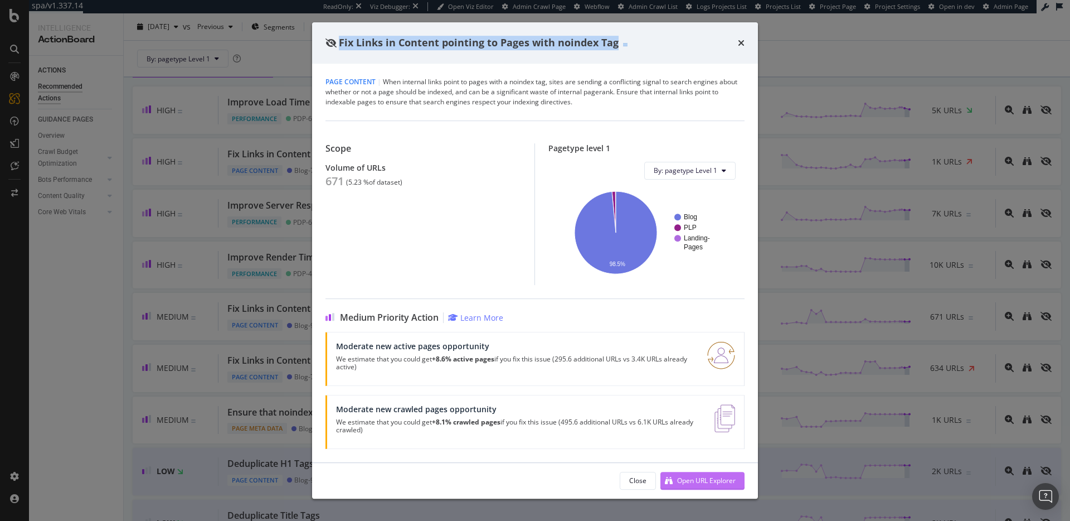
click at [704, 482] on div "Open URL Explorer" at bounding box center [706, 480] width 59 height 9
click at [0, 0] on div "Fix Links in Content pointing to Pages with noindex Tag Page Content | When int…" at bounding box center [535, 260] width 1070 height 521
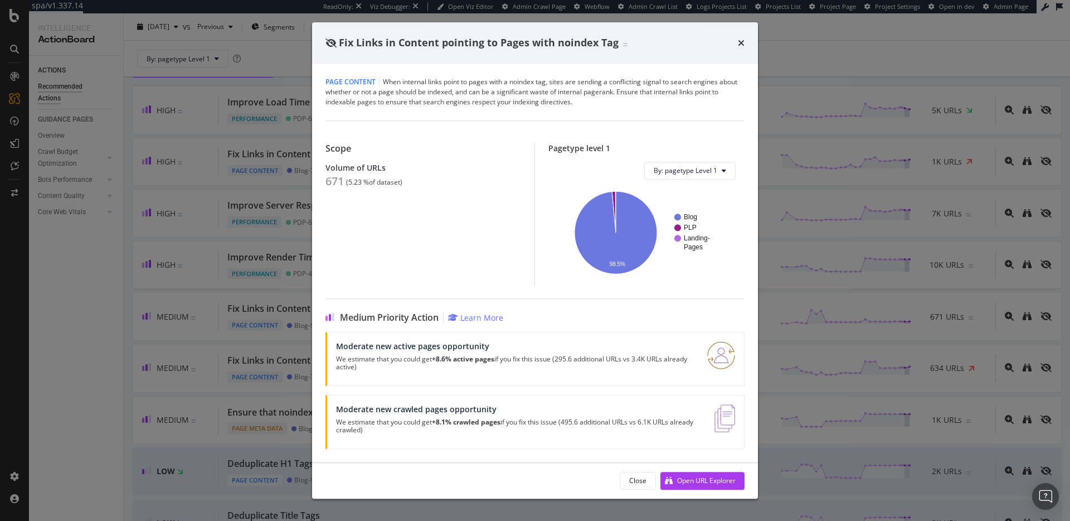
click at [532, 93] on div "Page Content | When internal links point to pages with a noindex tag, sites are…" at bounding box center [535, 92] width 419 height 30
click at [740, 43] on icon "times" at bounding box center [741, 42] width 7 height 9
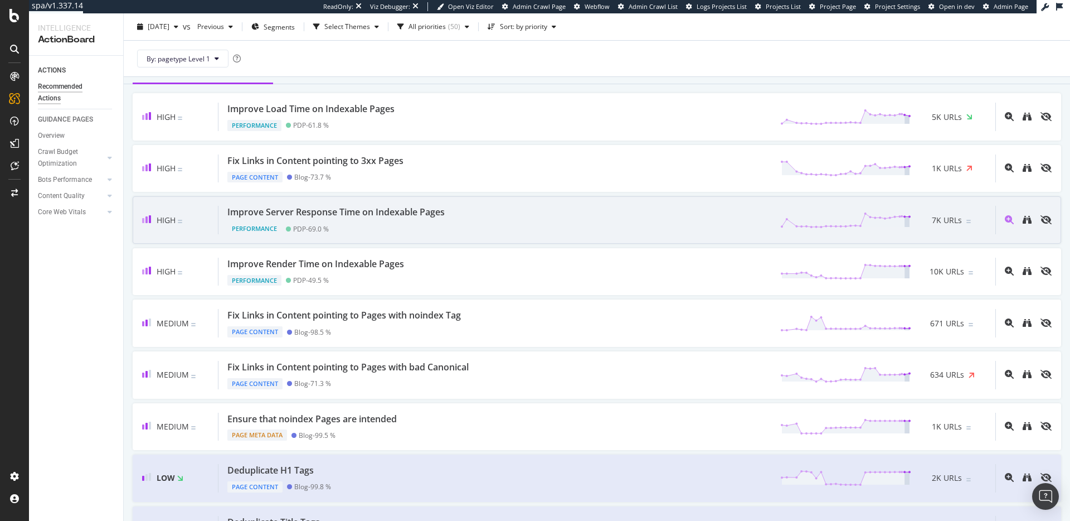
scroll to position [43, 0]
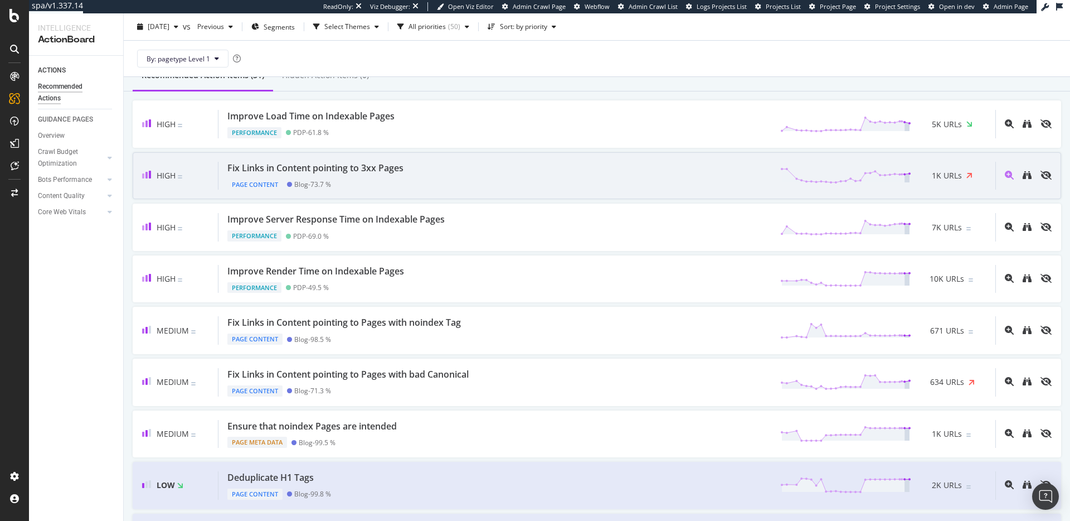
click at [411, 170] on div "Fix Links in Content pointing to 3xx Pages Page Content Blog - 73.7 % 1K URLs" at bounding box center [607, 176] width 777 height 28
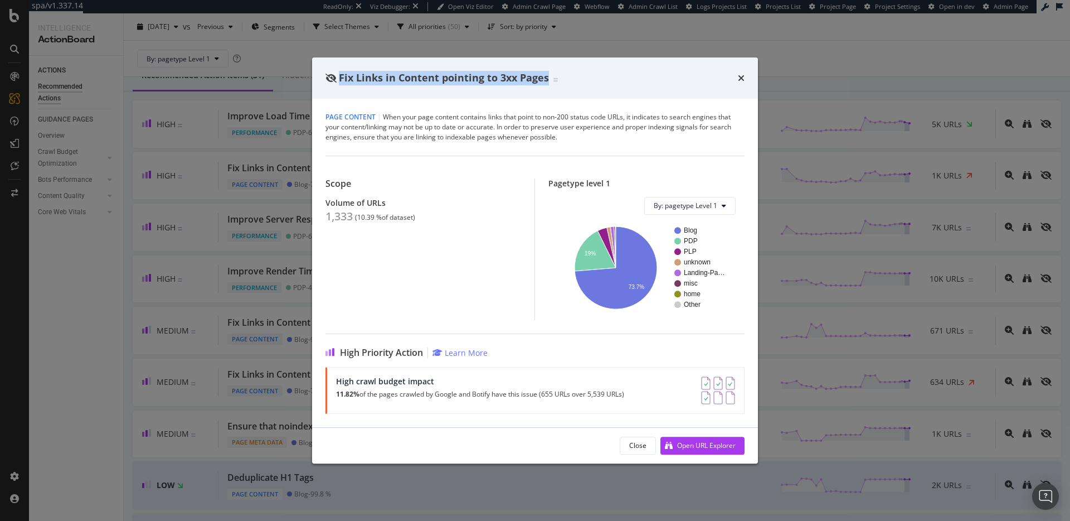
drag, startPoint x: 547, startPoint y: 79, endPoint x: 341, endPoint y: 82, distance: 205.7
click at [341, 82] on span "Fix Links in Content pointing to 3xx Pages" at bounding box center [444, 77] width 210 height 13
copy span "Fix Links in Content pointing to 3xx Pages"
click at [729, 445] on div "Open URL Explorer" at bounding box center [706, 444] width 59 height 9
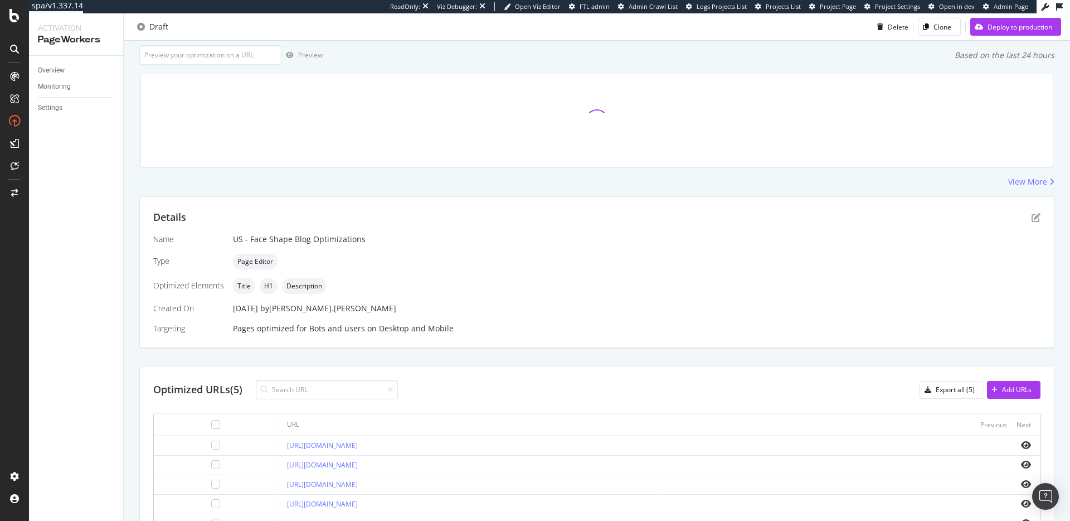
scroll to position [81, 0]
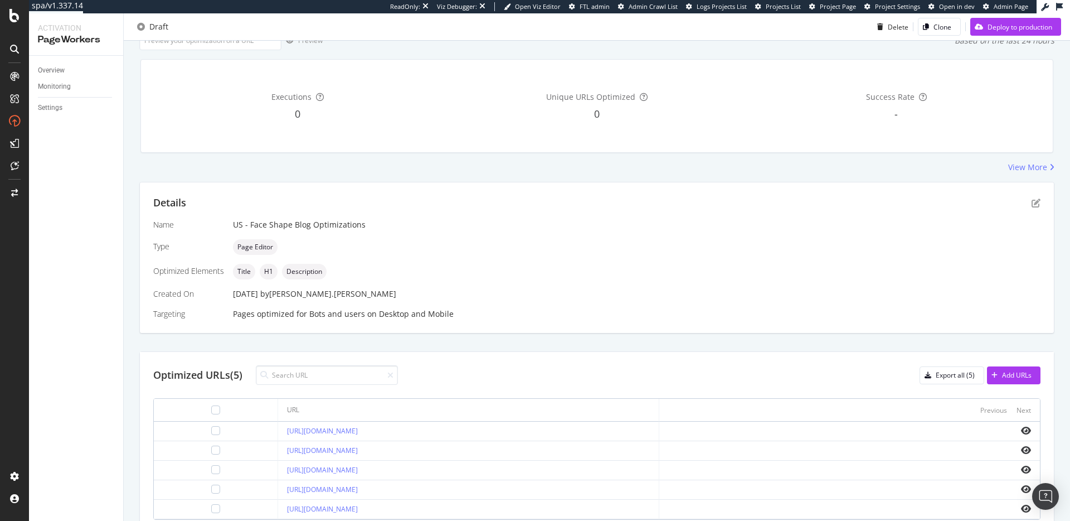
click at [510, 431] on div "[URL][DOMAIN_NAME]" at bounding box center [468, 431] width 362 height 10
copy tr "[URL][DOMAIN_NAME]"
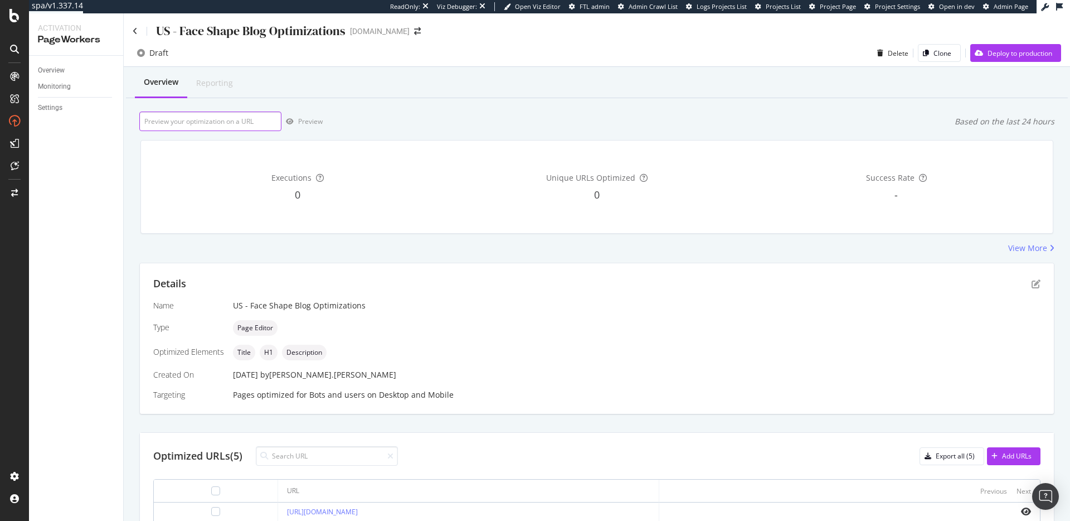
click at [215, 120] on input "url" at bounding box center [210, 121] width 142 height 20
paste input "[URL][DOMAIN_NAME]"
type input "[URL][DOMAIN_NAME]"
click at [300, 123] on div "Preview" at bounding box center [310, 121] width 25 height 9
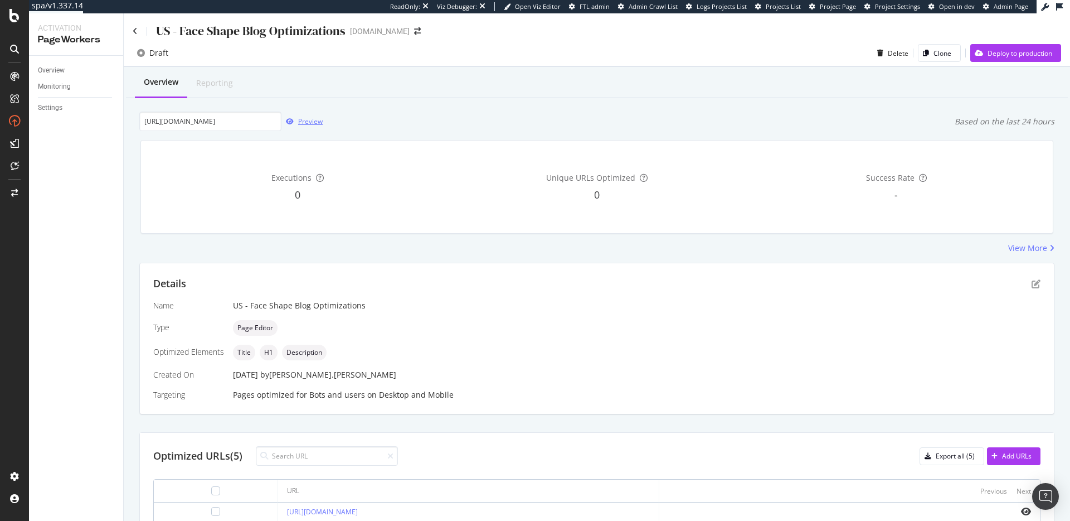
scroll to position [0, 0]
click at [135, 28] on icon at bounding box center [135, 31] width 5 height 8
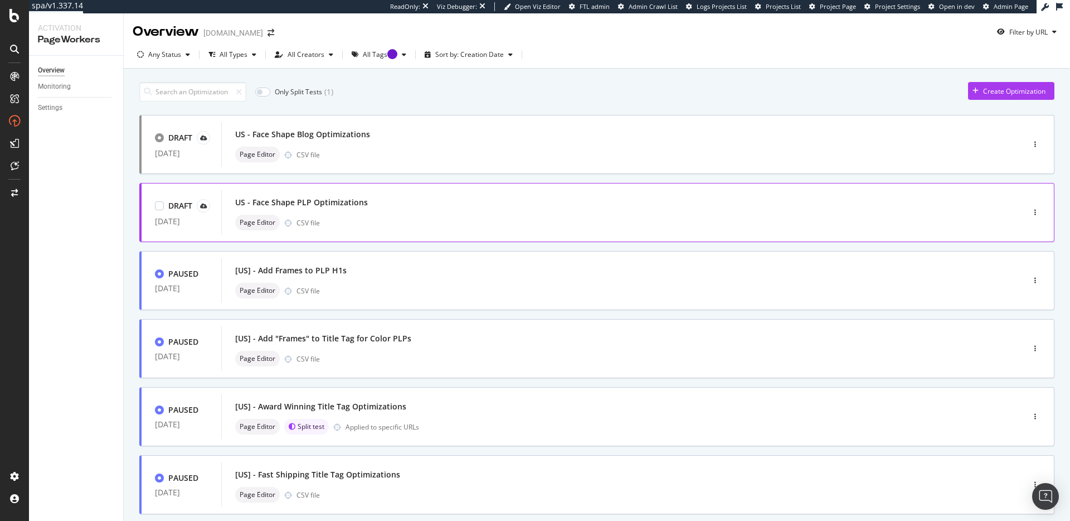
click at [335, 200] on div "US - Face Shape PLP Optimizations" at bounding box center [301, 202] width 133 height 11
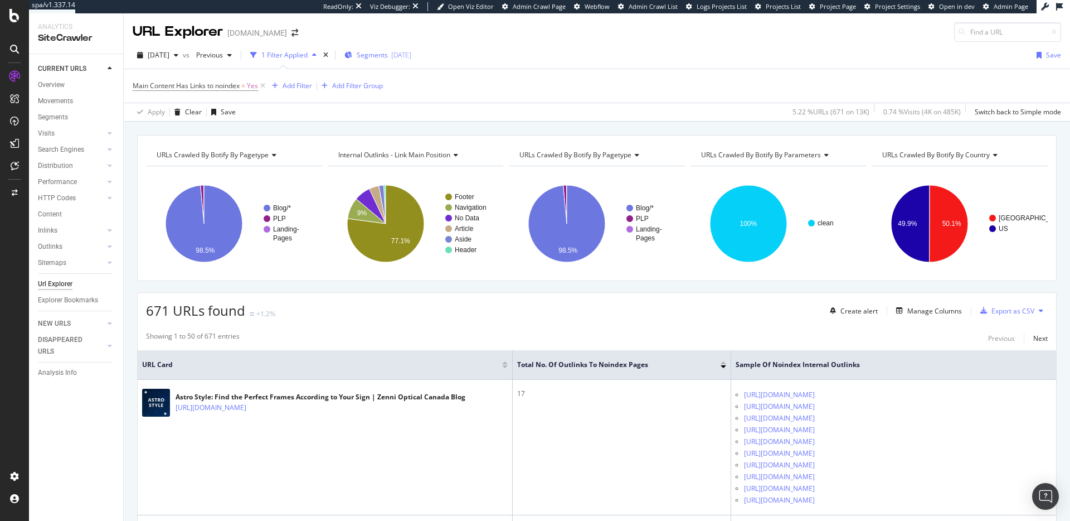
click at [384, 57] on span "Segments" at bounding box center [372, 54] width 31 height 9
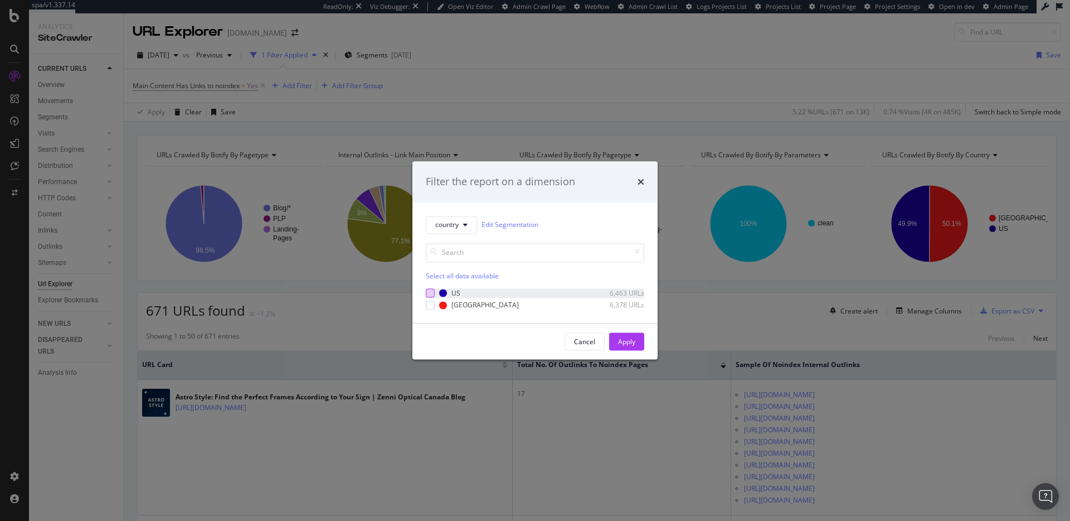
click at [434, 289] on div "modal" at bounding box center [430, 293] width 9 height 9
click at [619, 338] on div "Apply" at bounding box center [626, 341] width 17 height 9
